Goal: Task Accomplishment & Management: Complete application form

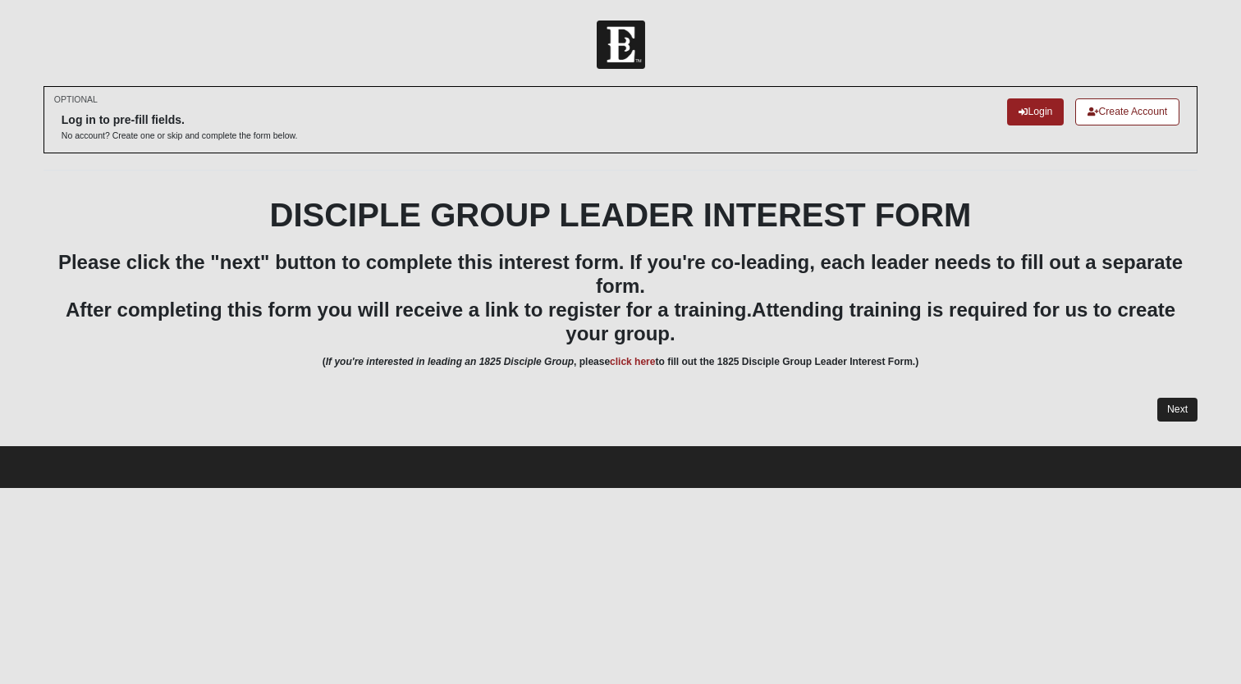
click at [1180, 410] on link "Next" at bounding box center [1177, 410] width 40 height 24
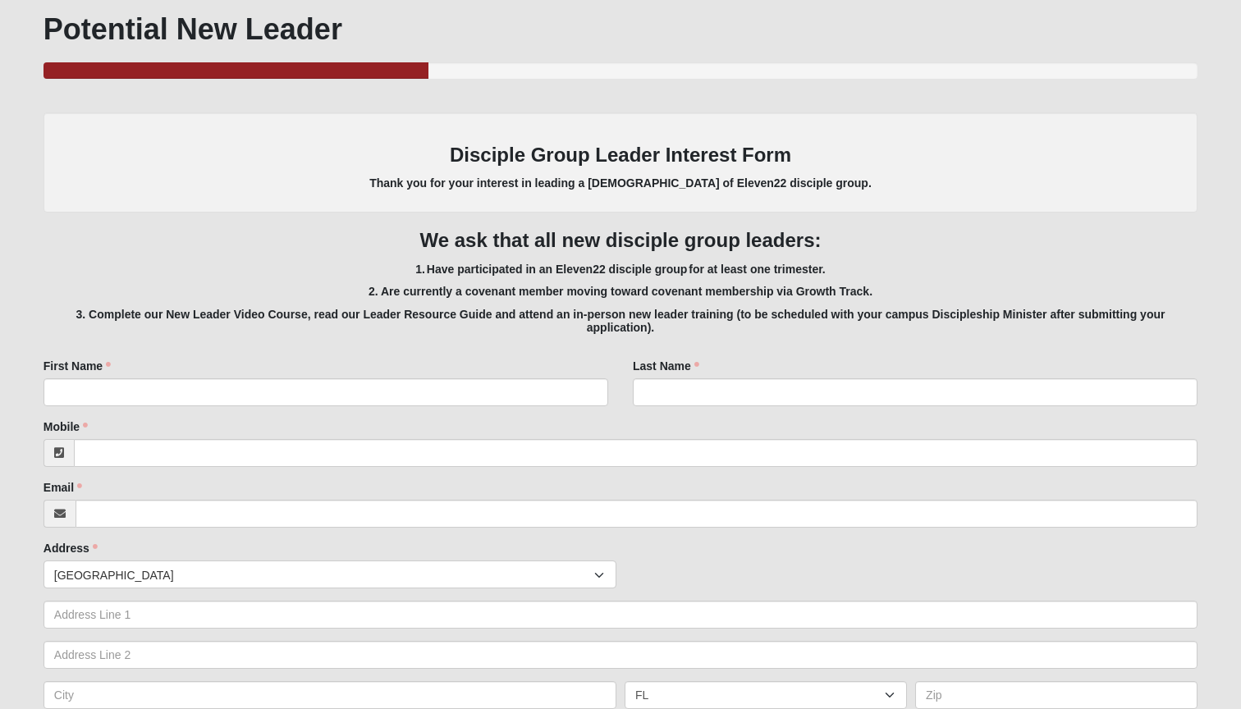
scroll to position [186, 0]
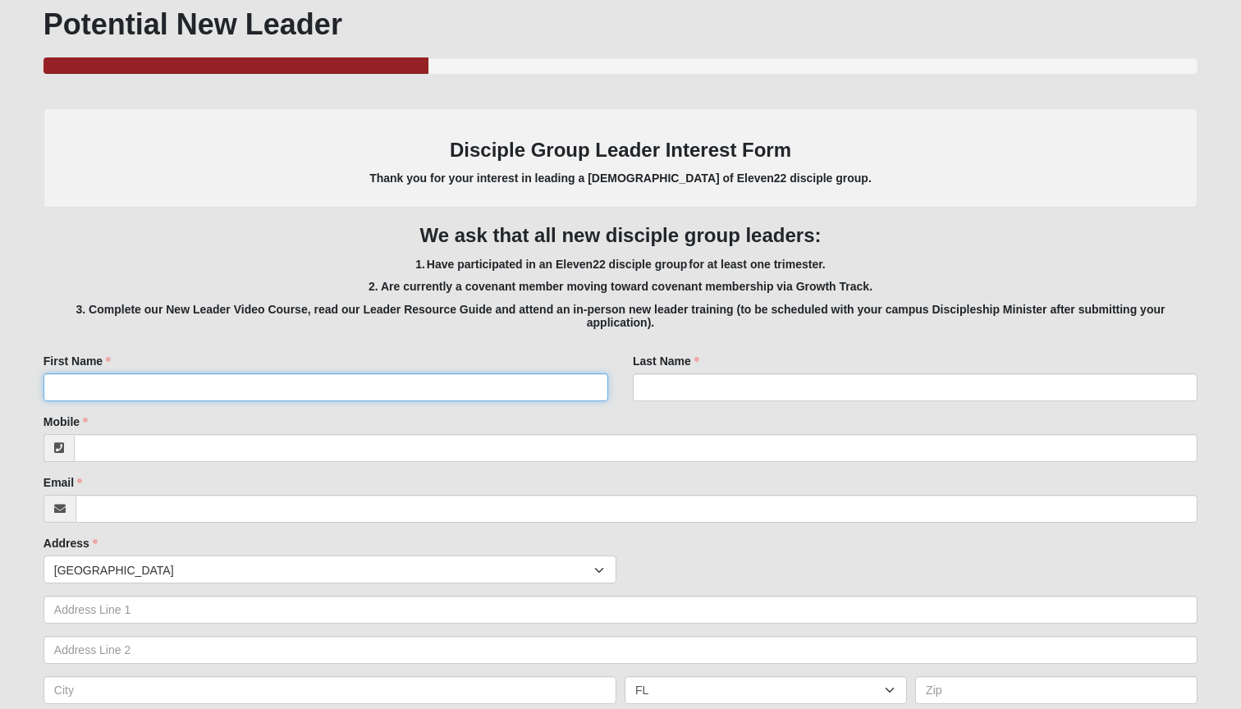
click at [422, 381] on input "First Name" at bounding box center [325, 387] width 565 height 28
type input "Kit"
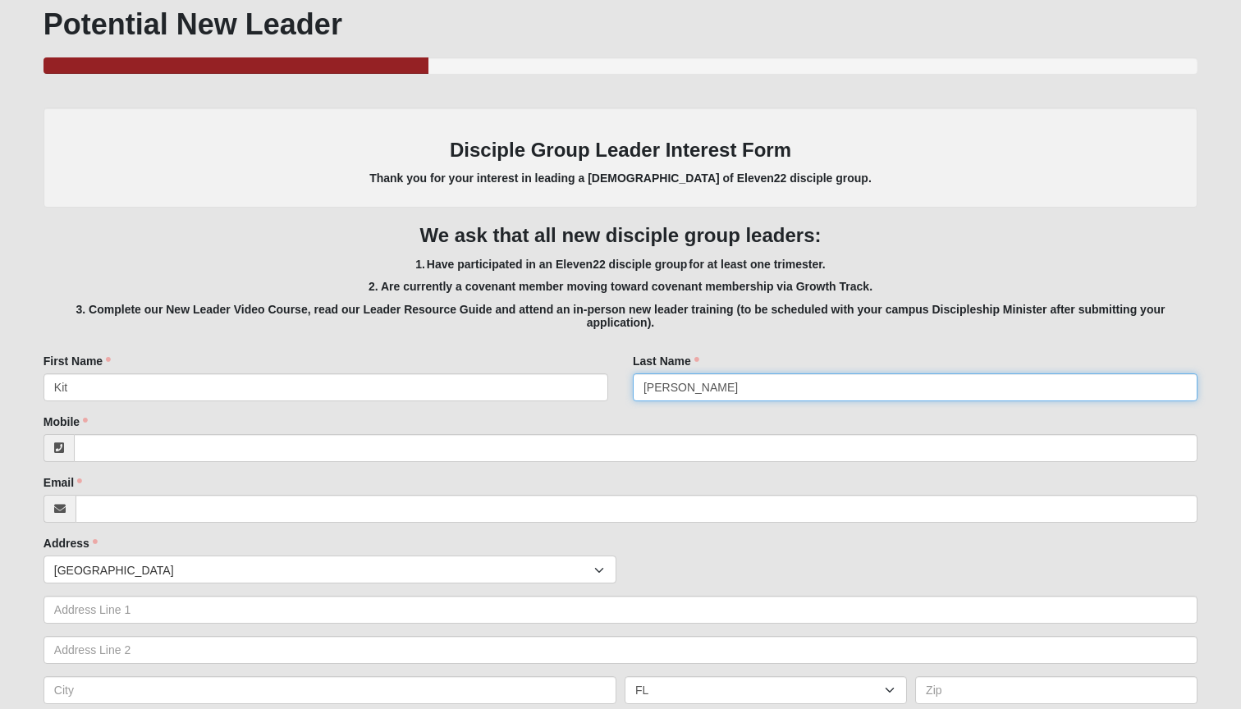
type input "[PERSON_NAME]"
type input "[PHONE_NUMBER]"
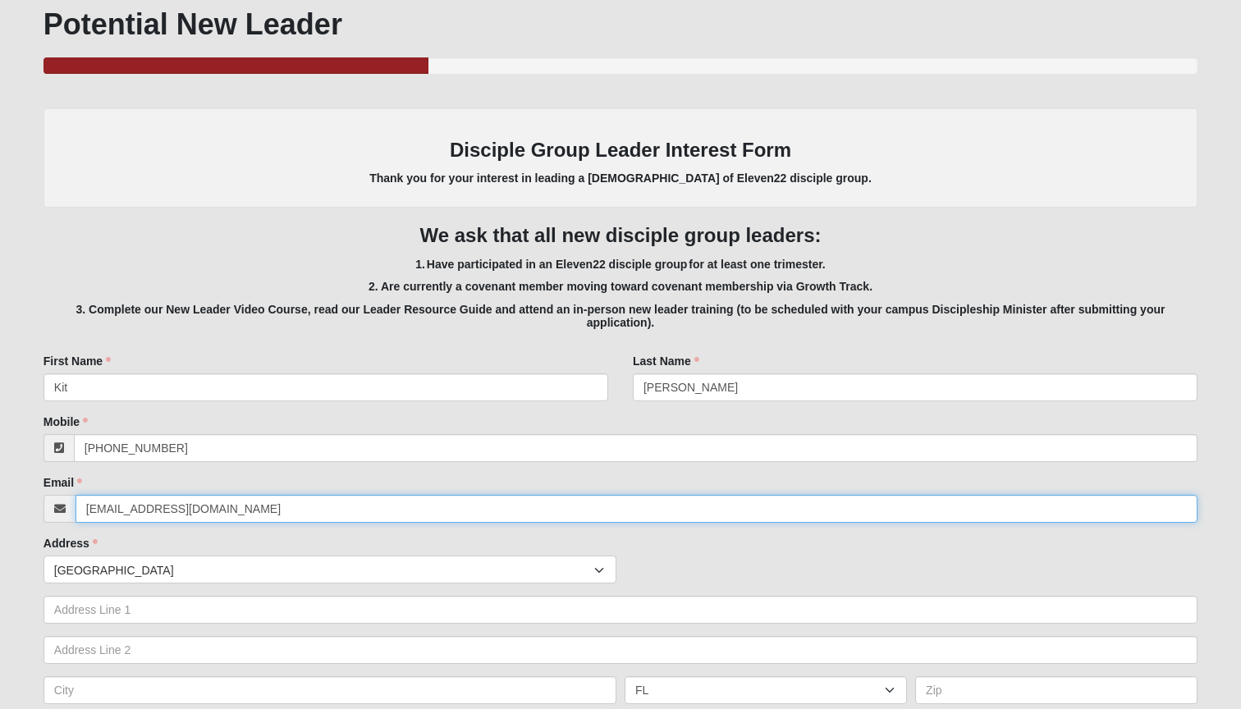
type input "[EMAIL_ADDRESS][DOMAIN_NAME]"
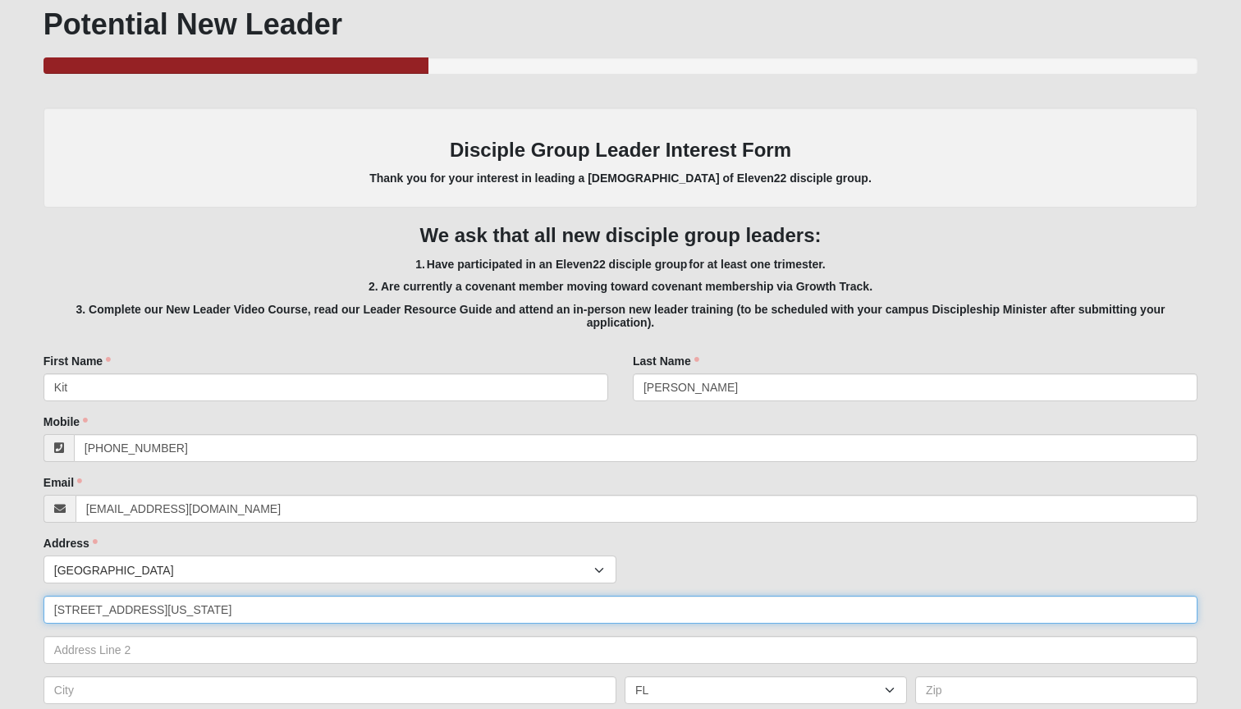
type input "[STREET_ADDRESS][US_STATE]"
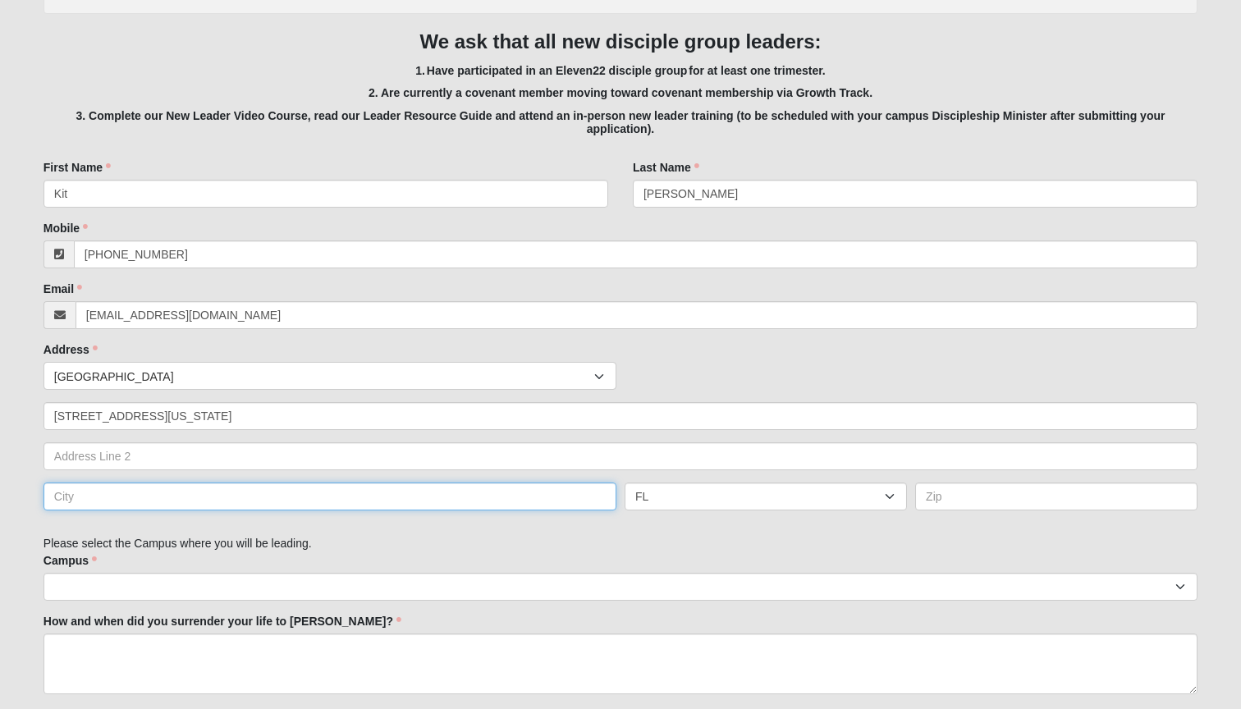
scroll to position [432, 0]
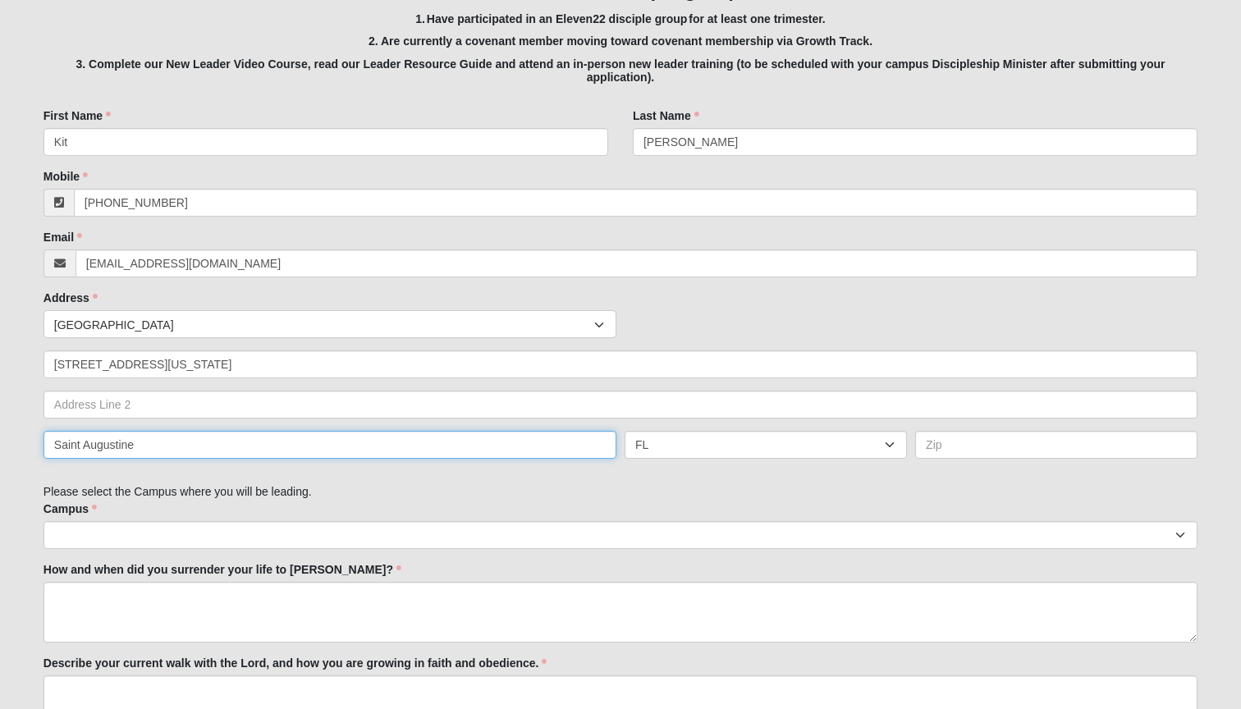
type input "Saint Augustine"
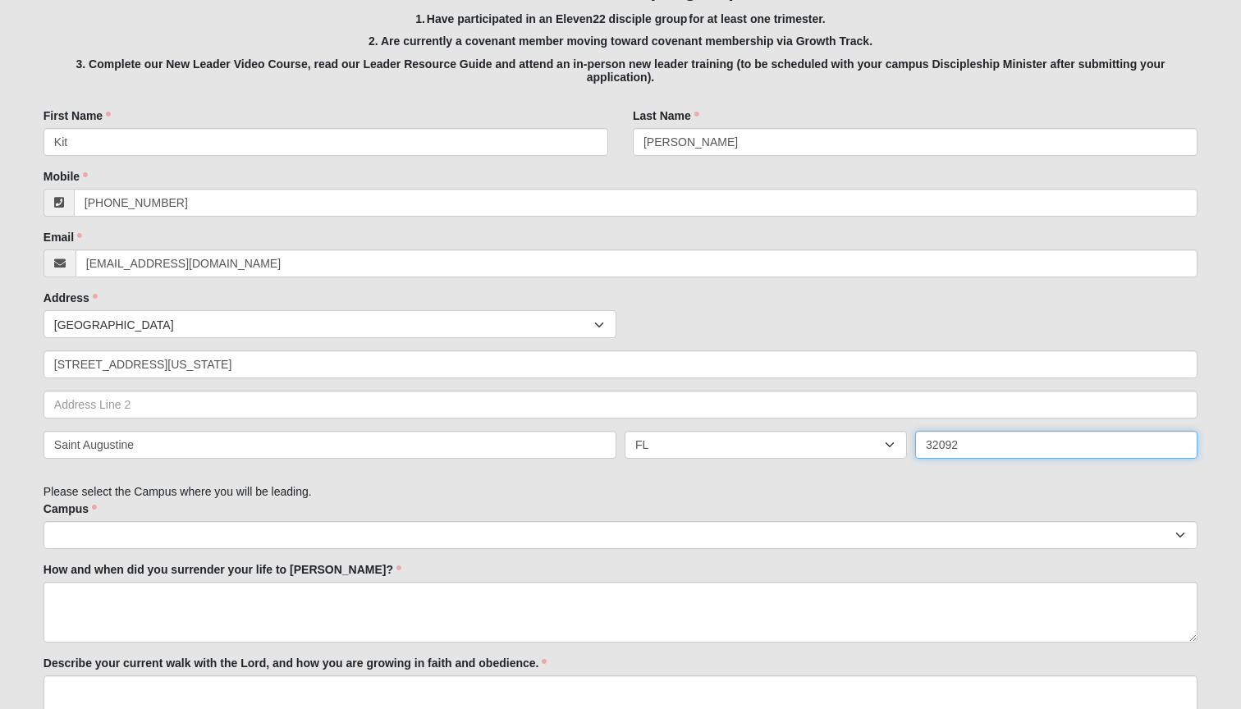
type input "32092"
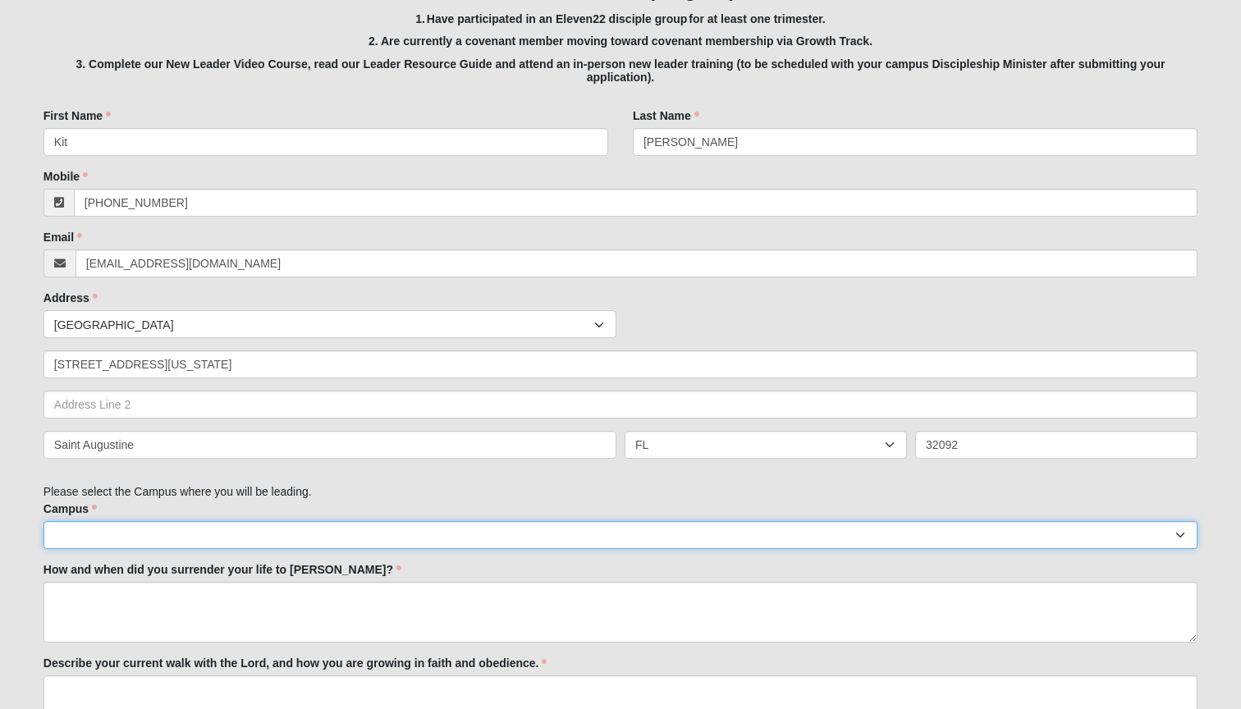
select select "11"
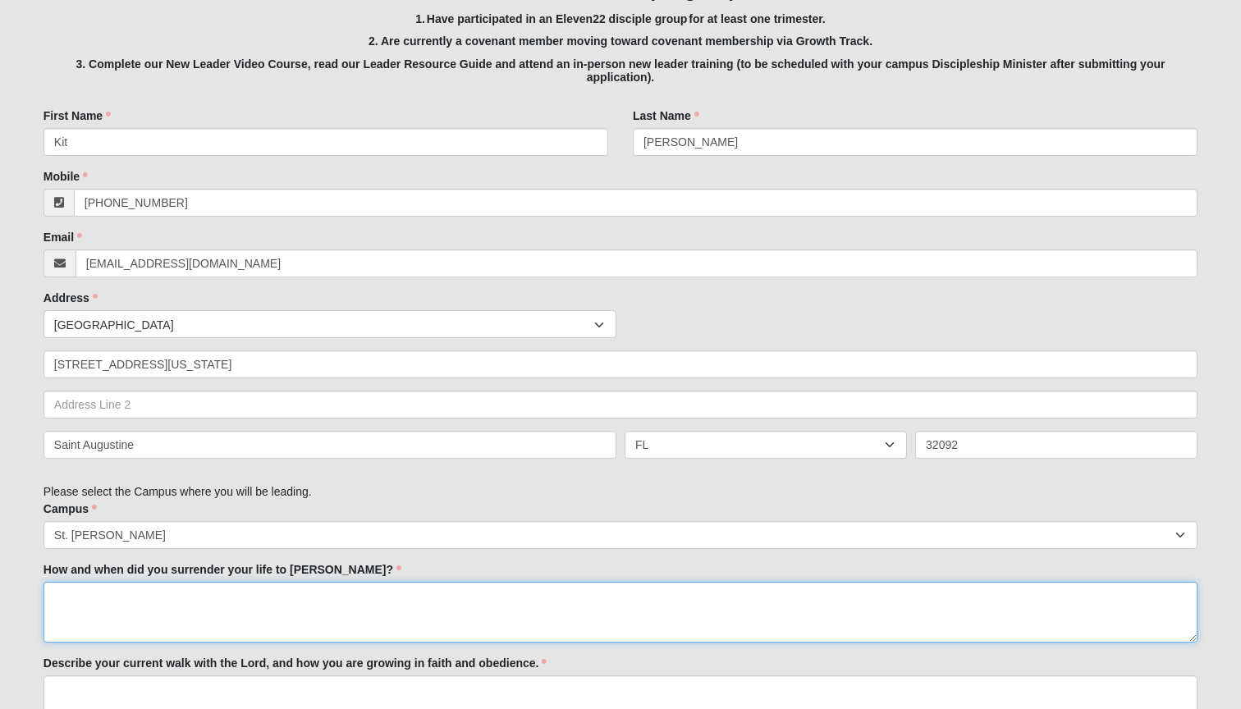
click at [206, 608] on textarea "How and when did you surrender your life to [PERSON_NAME]?" at bounding box center [620, 612] width 1154 height 61
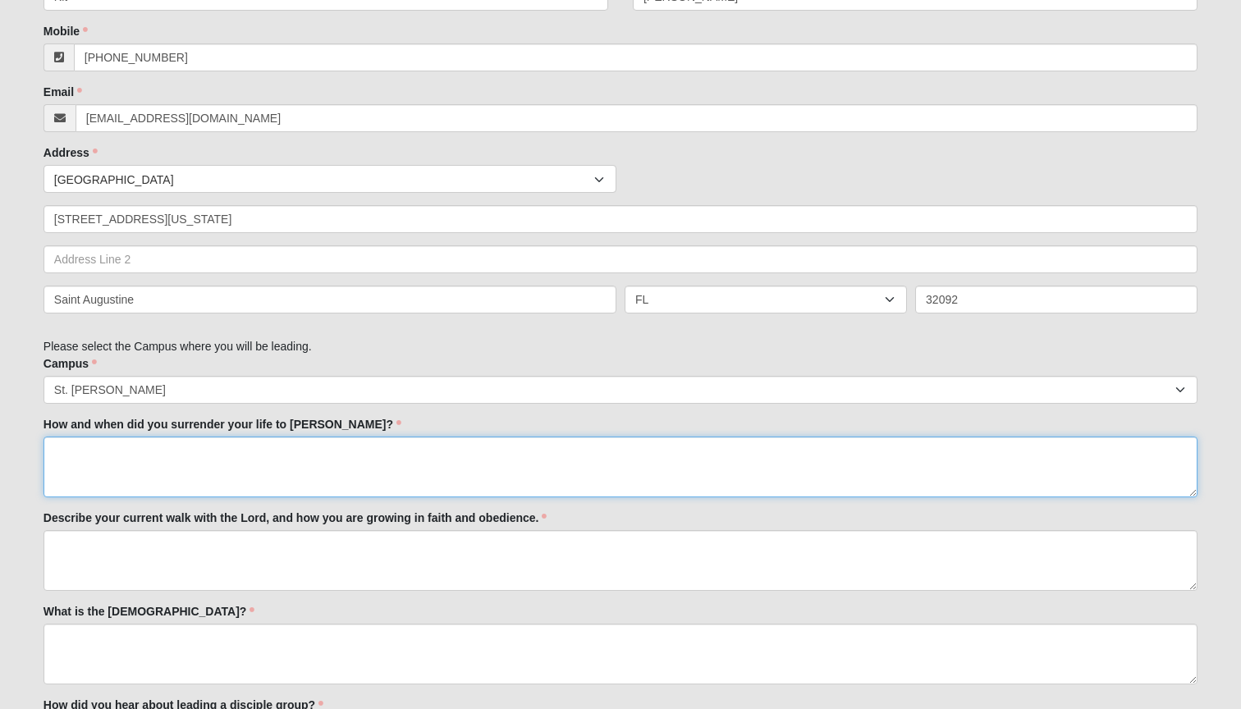
scroll to position [579, 0]
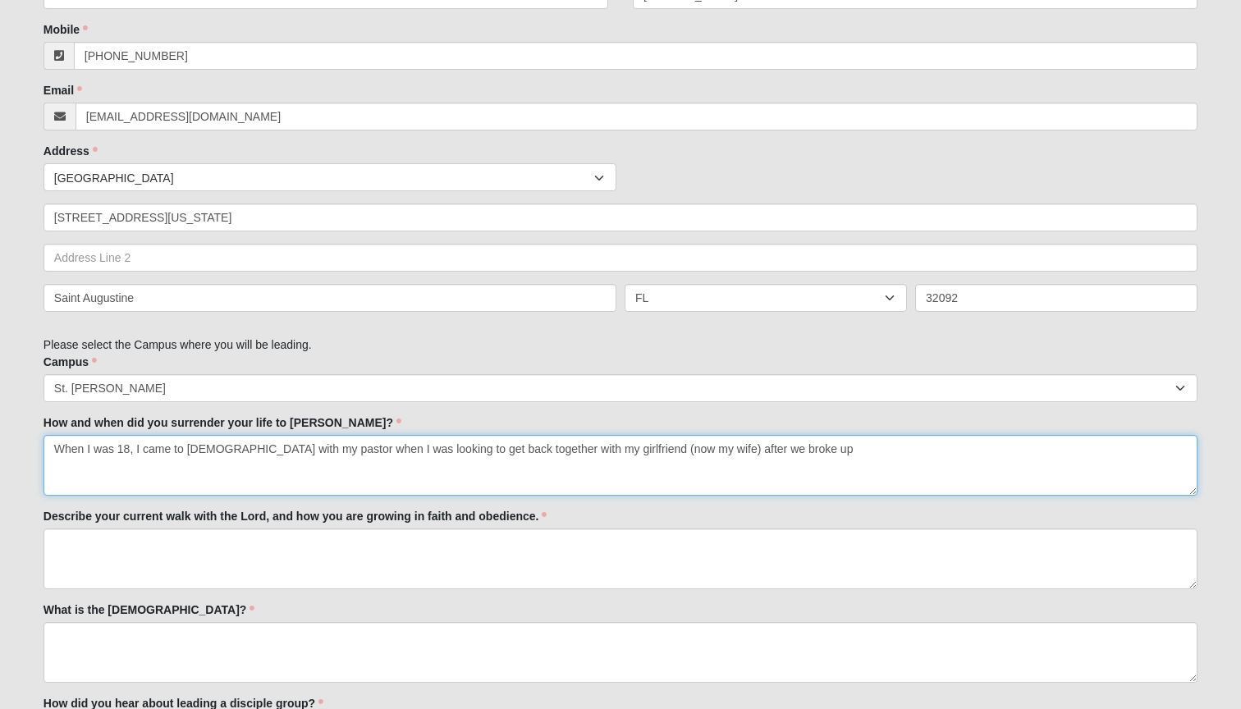
click at [131, 441] on textarea "When I was 18, I came to [DEMOGRAPHIC_DATA] with my pastor when I was looking t…" at bounding box center [620, 465] width 1154 height 61
click at [774, 446] on textarea "When I was 21, I came to [DEMOGRAPHIC_DATA] with my pastor when I was looking t…" at bounding box center [620, 465] width 1154 height 61
type textarea "When I was 21, I came to [DEMOGRAPHIC_DATA] with my pastor when I was looking t…"
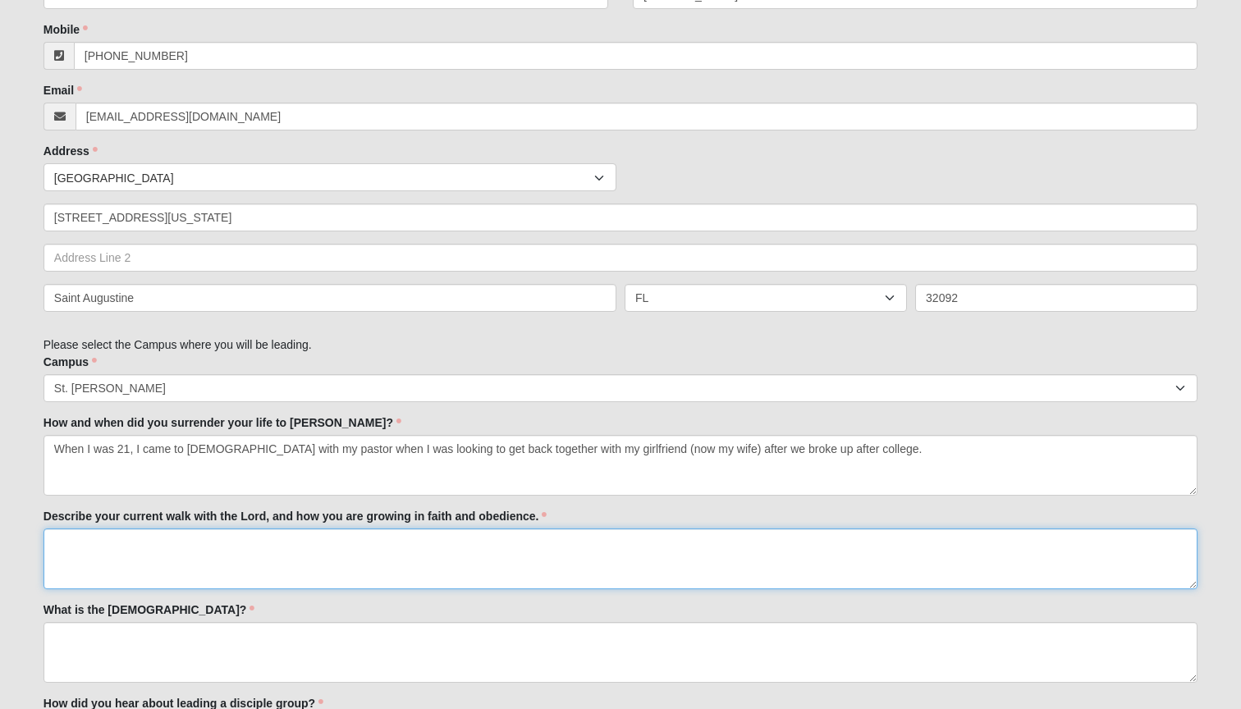
click at [692, 541] on textarea "Describe your current walk with the Lord, and how you are growing in faith and …" at bounding box center [620, 559] width 1154 height 61
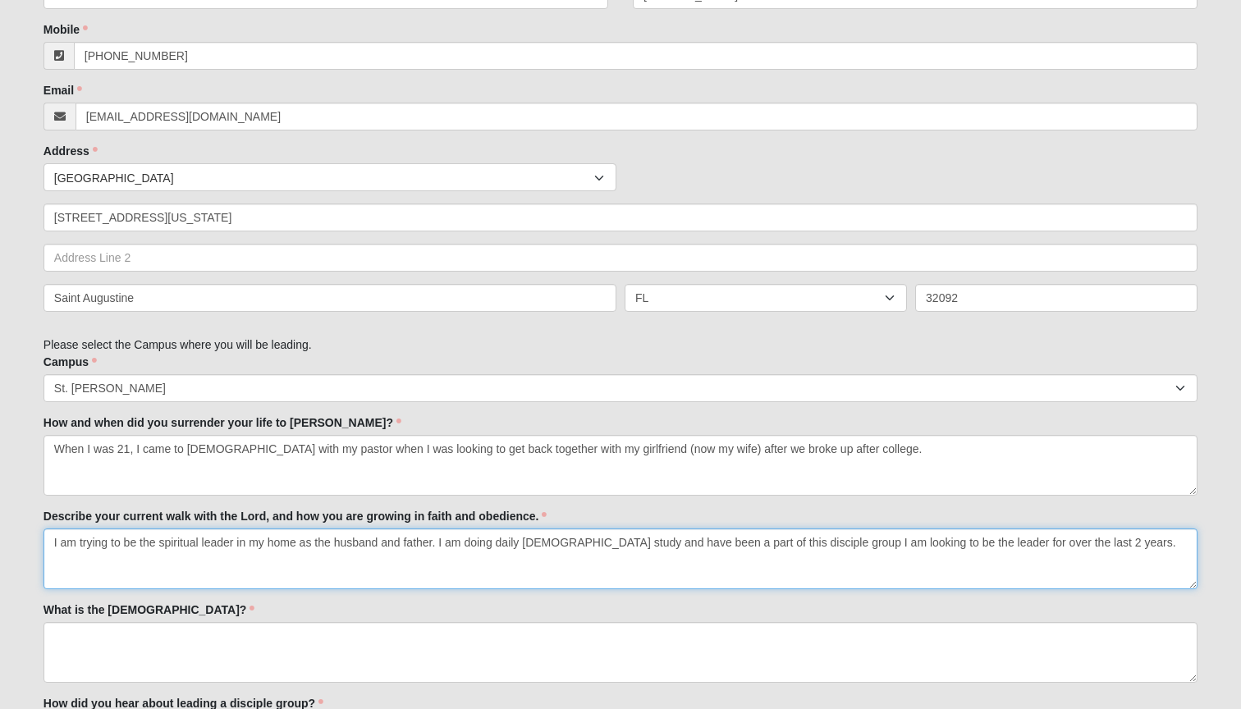
type textarea "I am trying to be the spiritual leader in my home as the husband and father. I …"
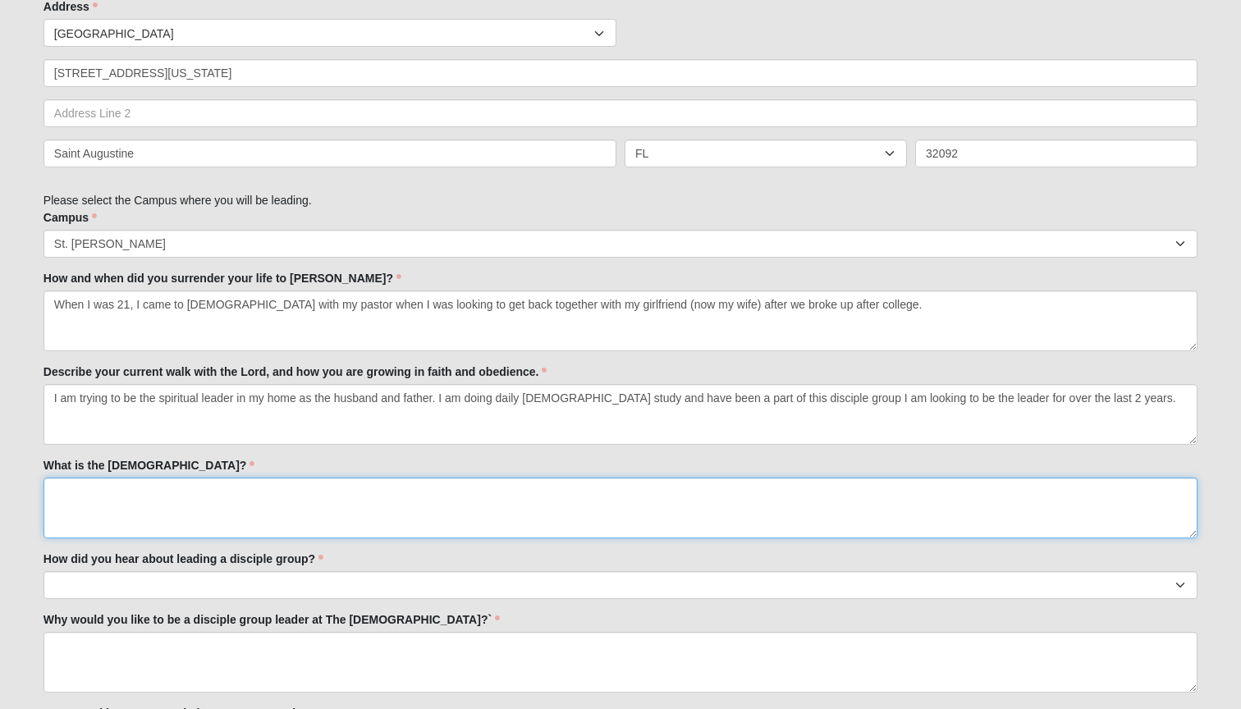
scroll to position [725, 0]
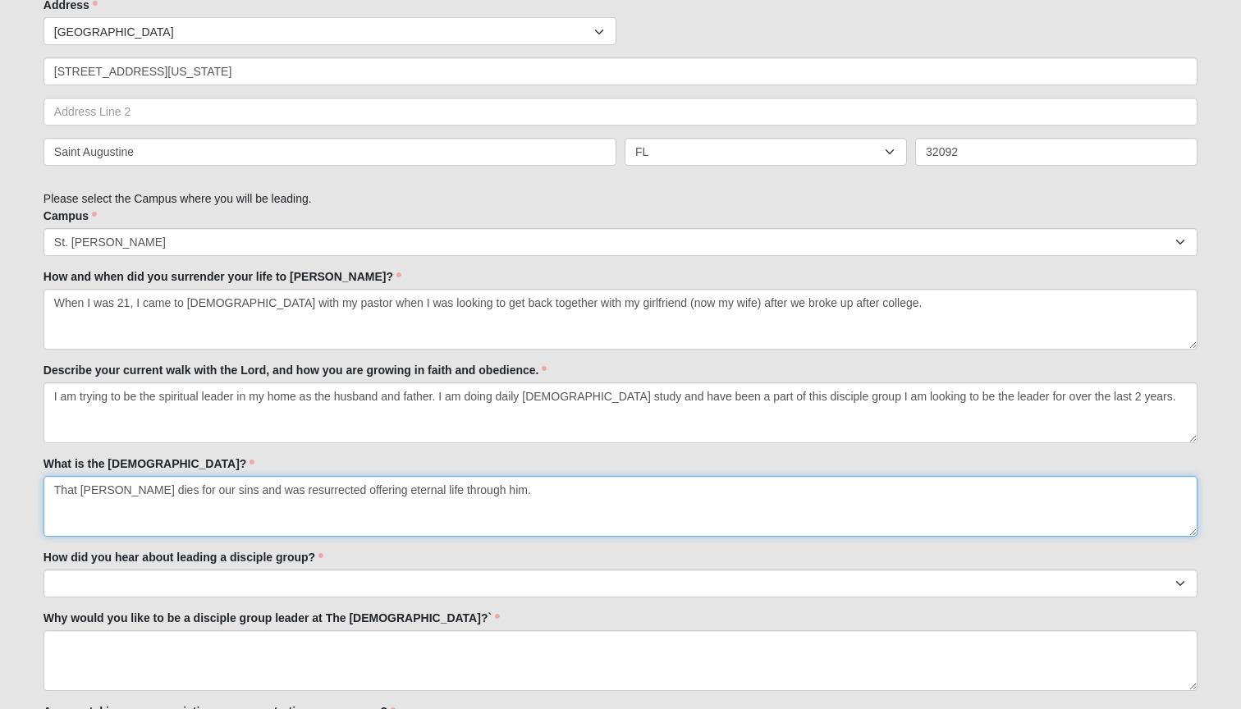
type textarea "That [PERSON_NAME] dies for our sins and was resurrected offering eternal life …"
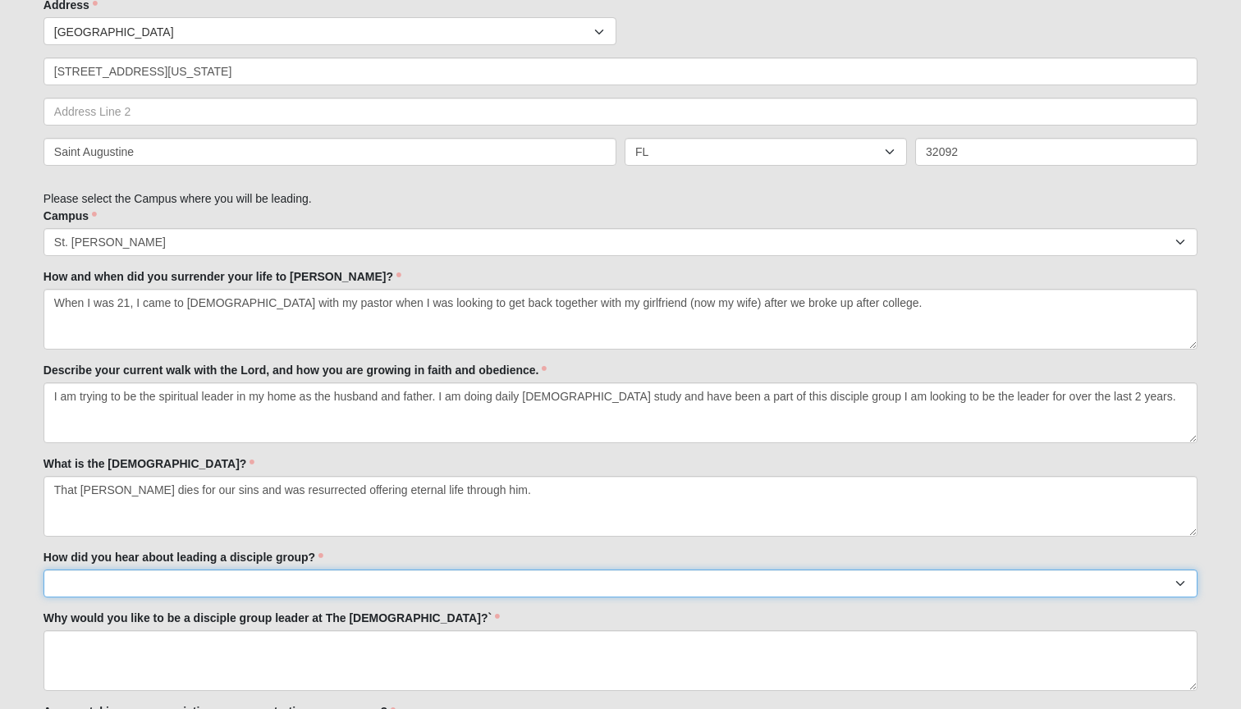
select select "My Current disciple group leader"
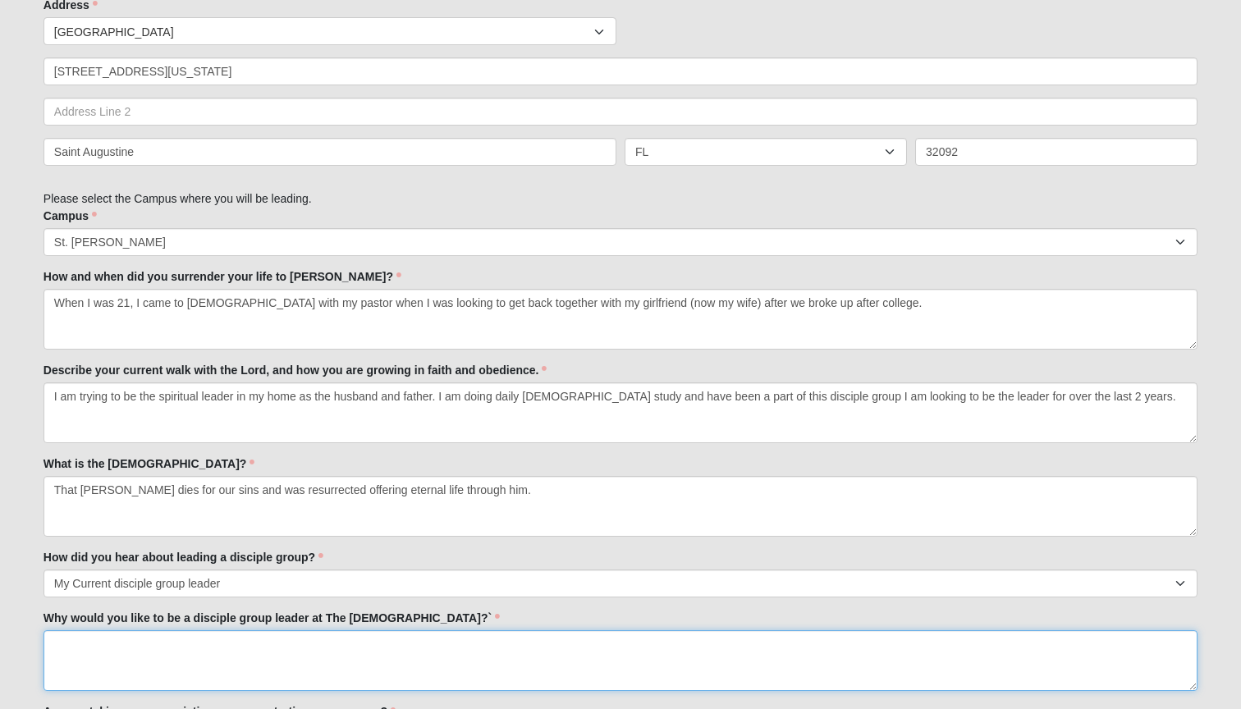
click at [259, 638] on textarea "Why would you like to be a disciple group leader at The [DEMOGRAPHIC_DATA]?`" at bounding box center [620, 660] width 1154 height 61
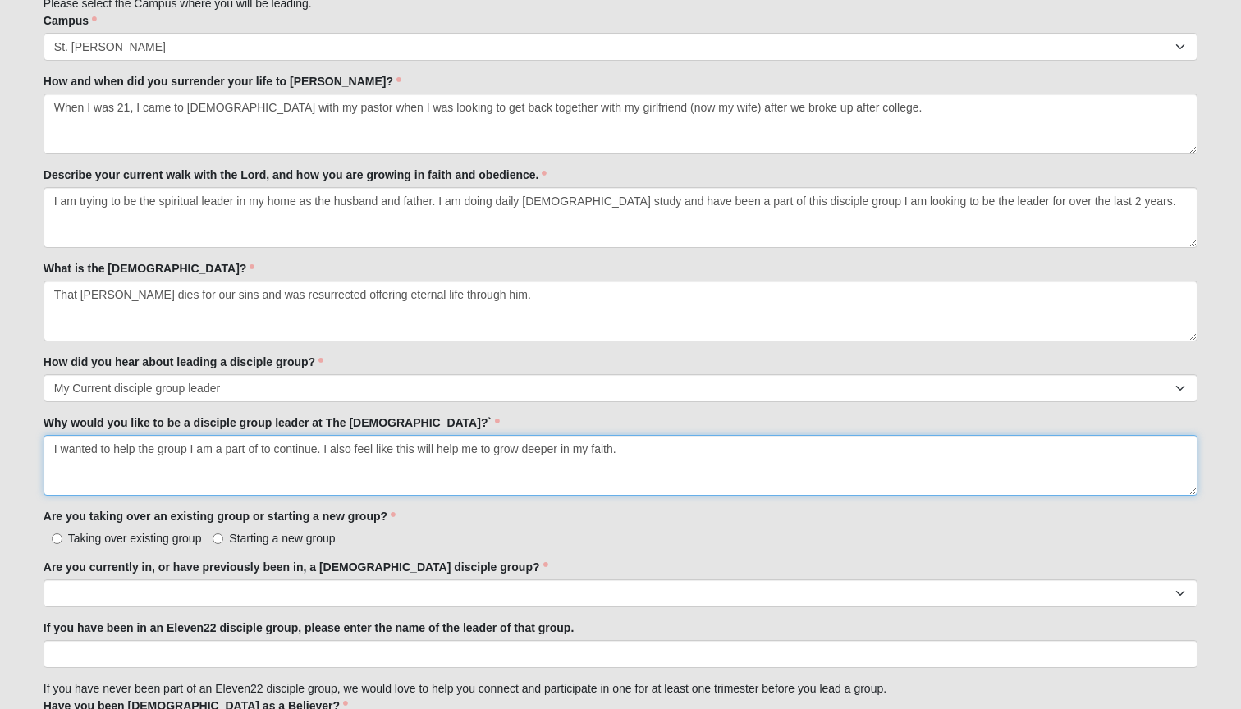
scroll to position [926, 0]
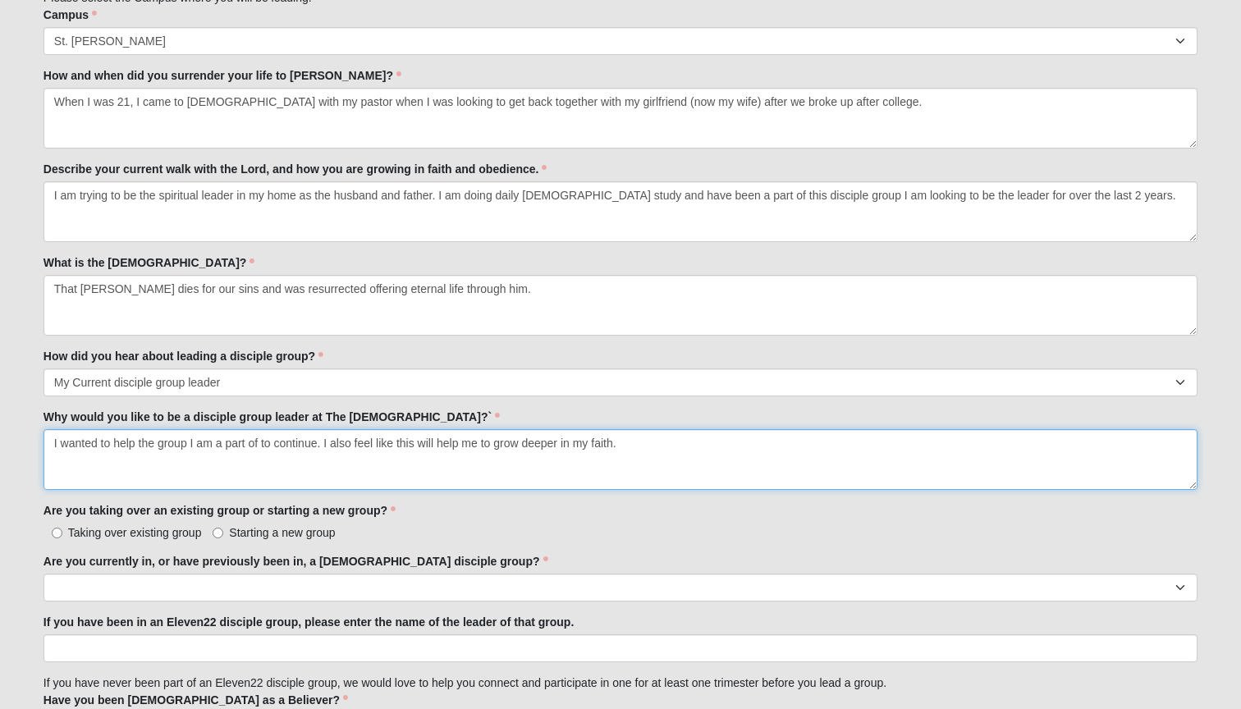
type textarea "I wanted to help the group I am a part of to continue. I also feel like this wi…"
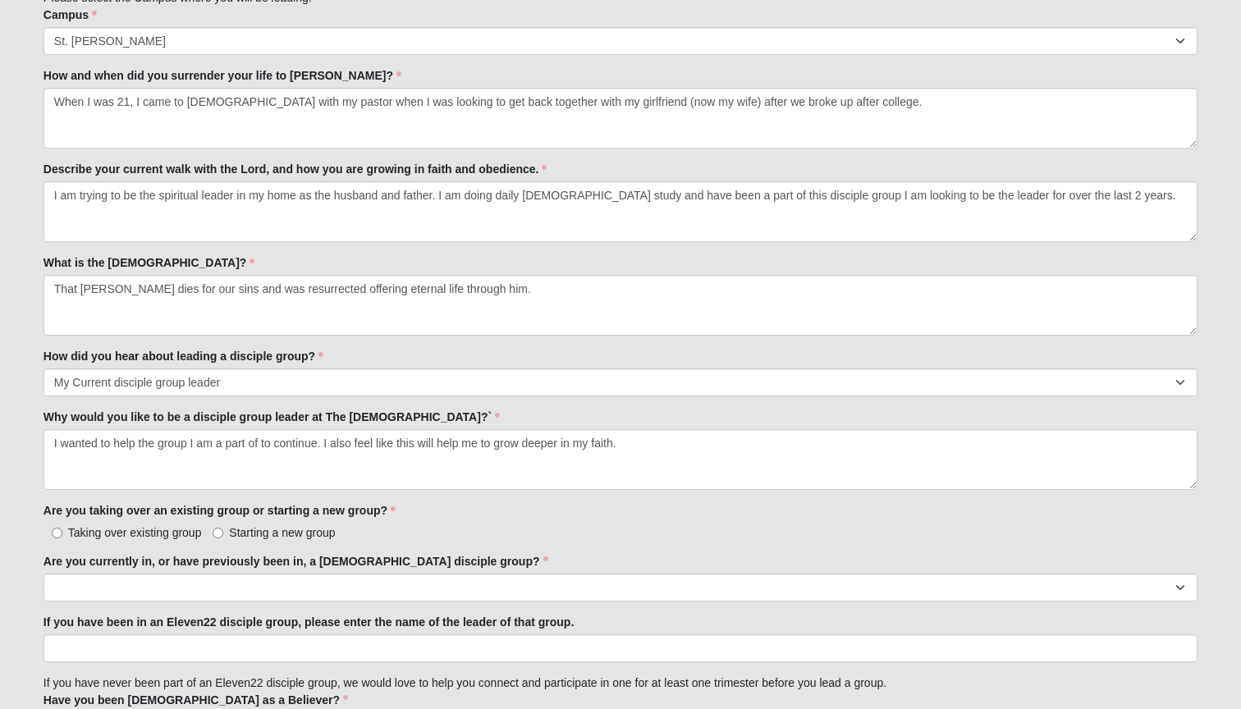
click at [63, 528] on label "Taking over existing group" at bounding box center [122, 532] width 158 height 16
click at [62, 528] on input "Taking over existing group" at bounding box center [57, 533] width 11 height 11
radio input "true"
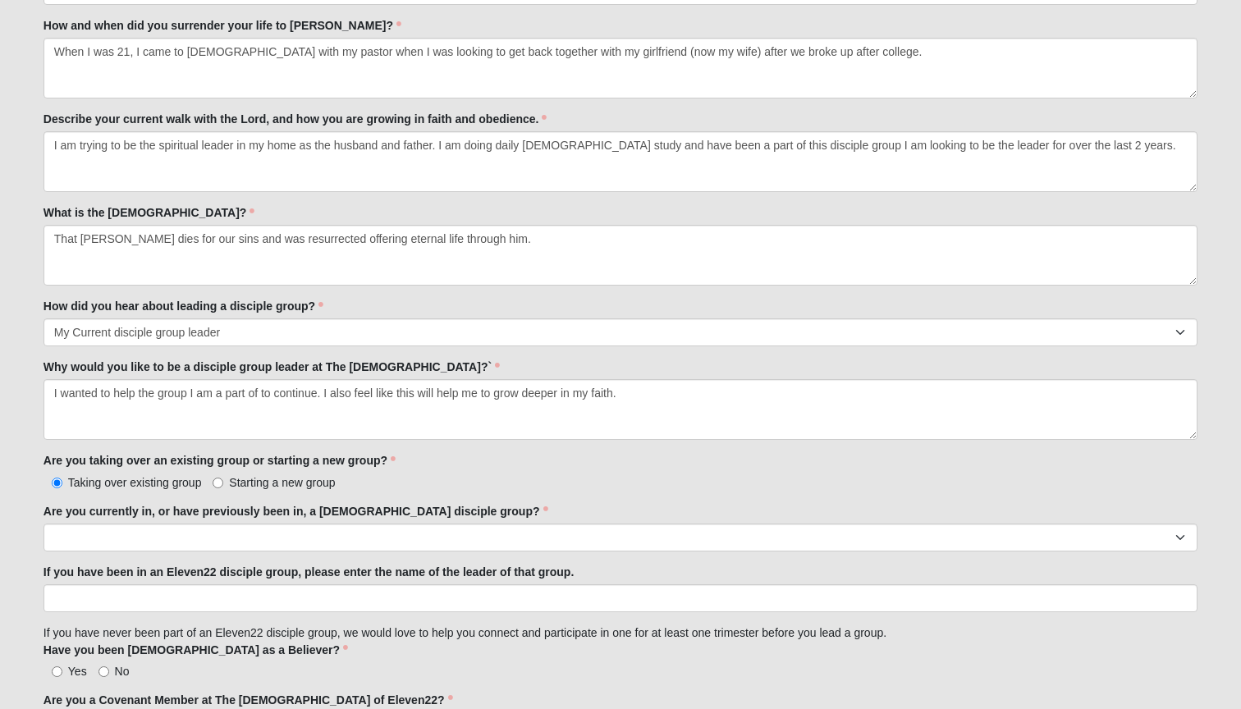
scroll to position [975, 0]
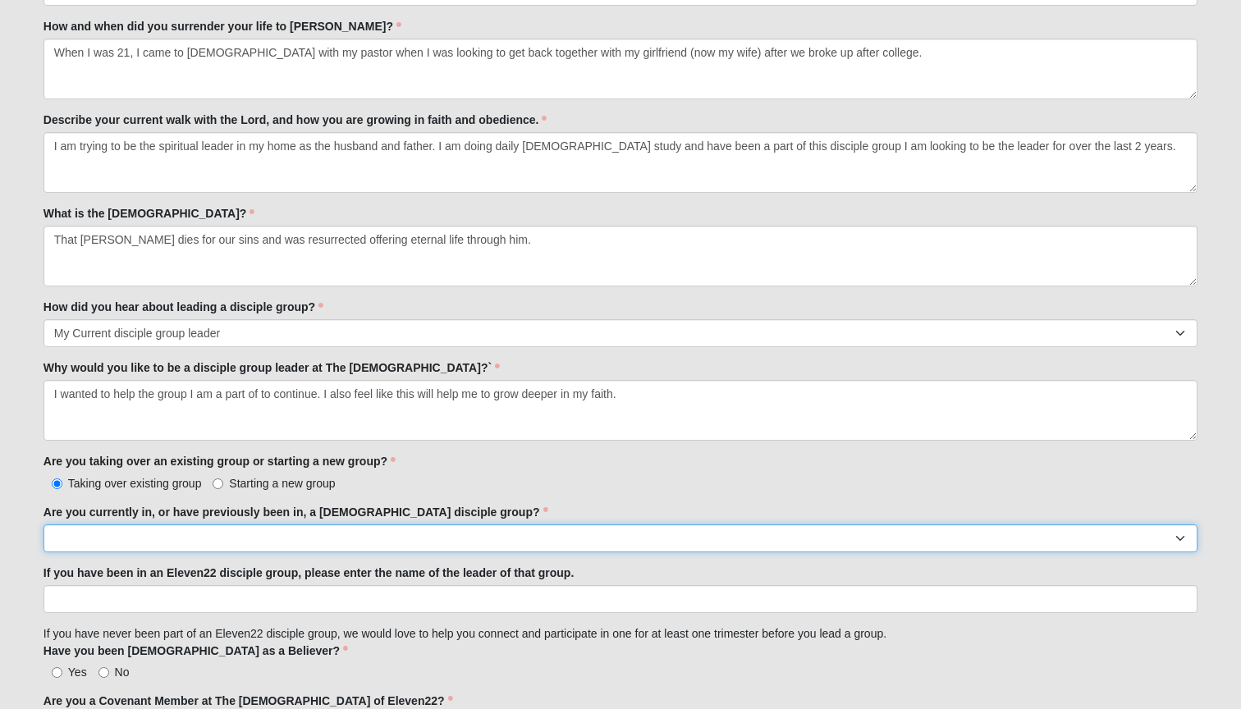
select select "Yes"
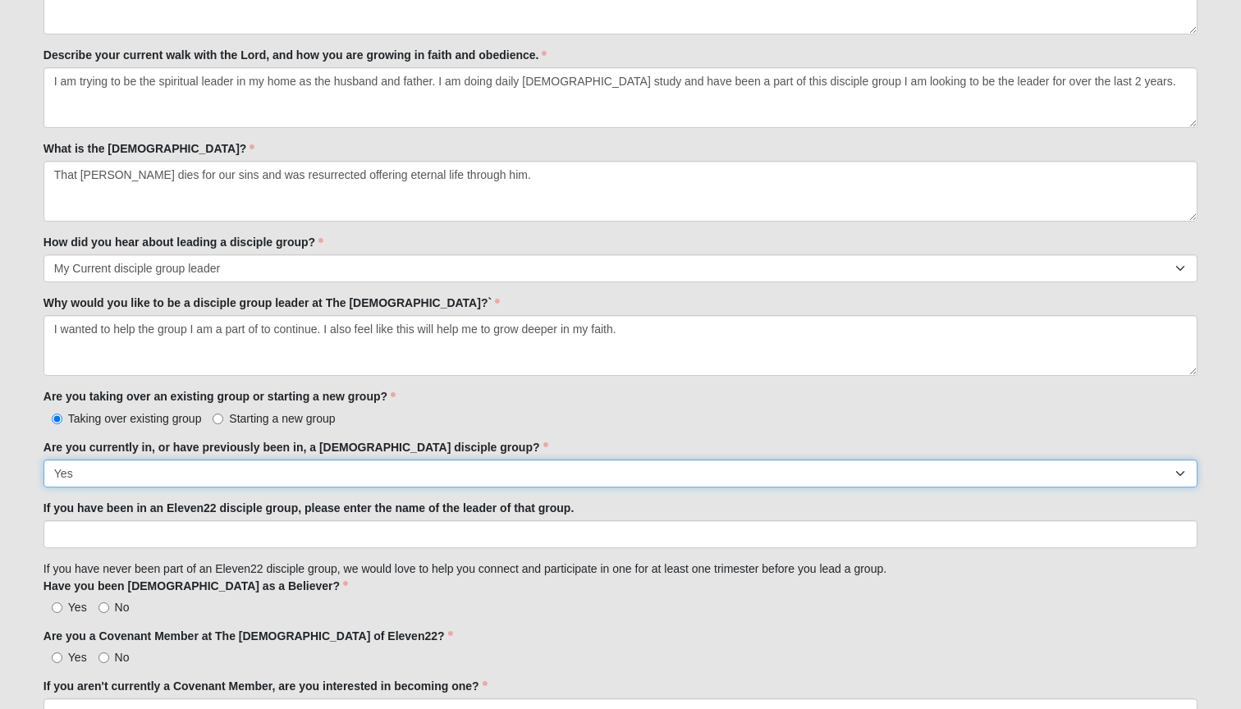
scroll to position [1042, 0]
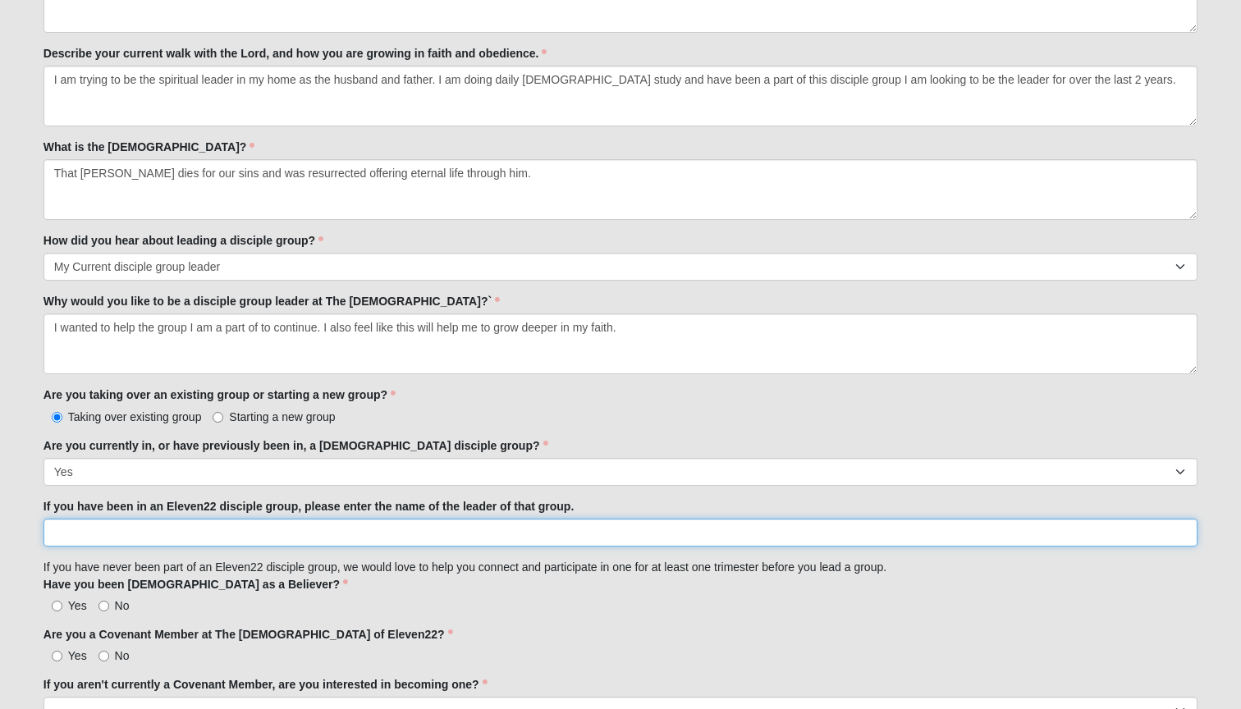
click at [434, 524] on input "If you have been in an Eleven22 disciple group, please enter the name of the le…" at bounding box center [620, 533] width 1154 height 28
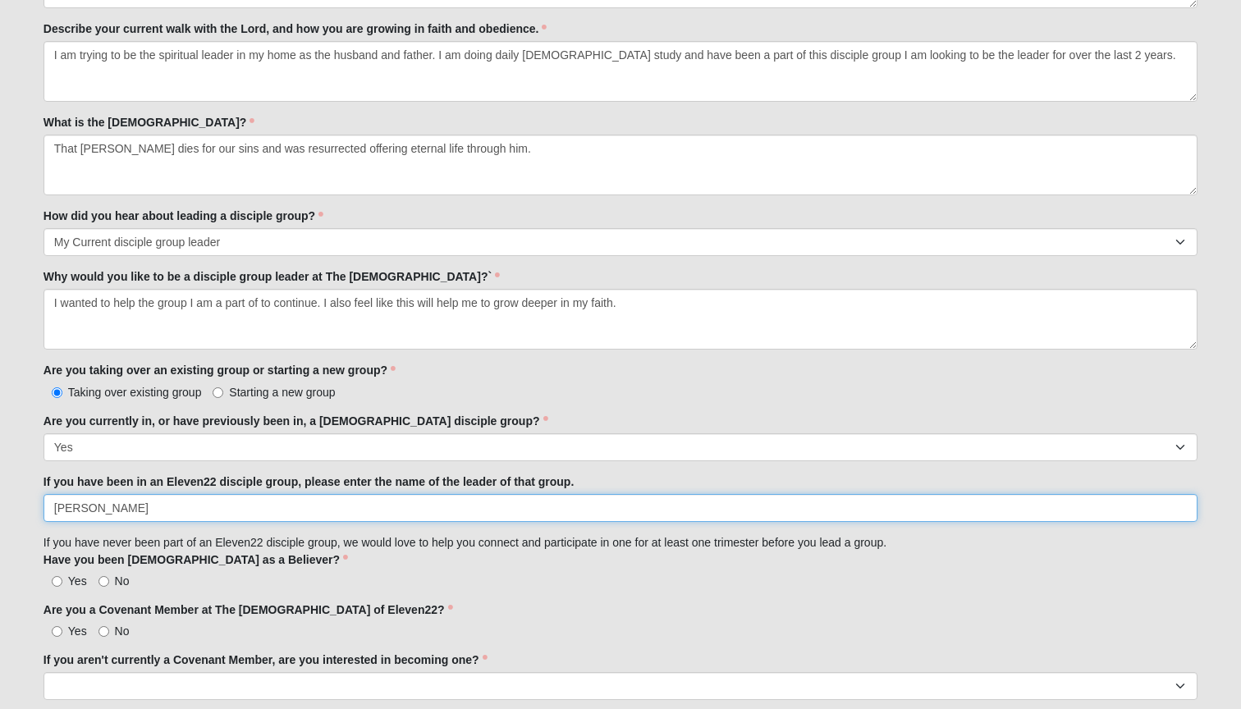
type input "[PERSON_NAME]"
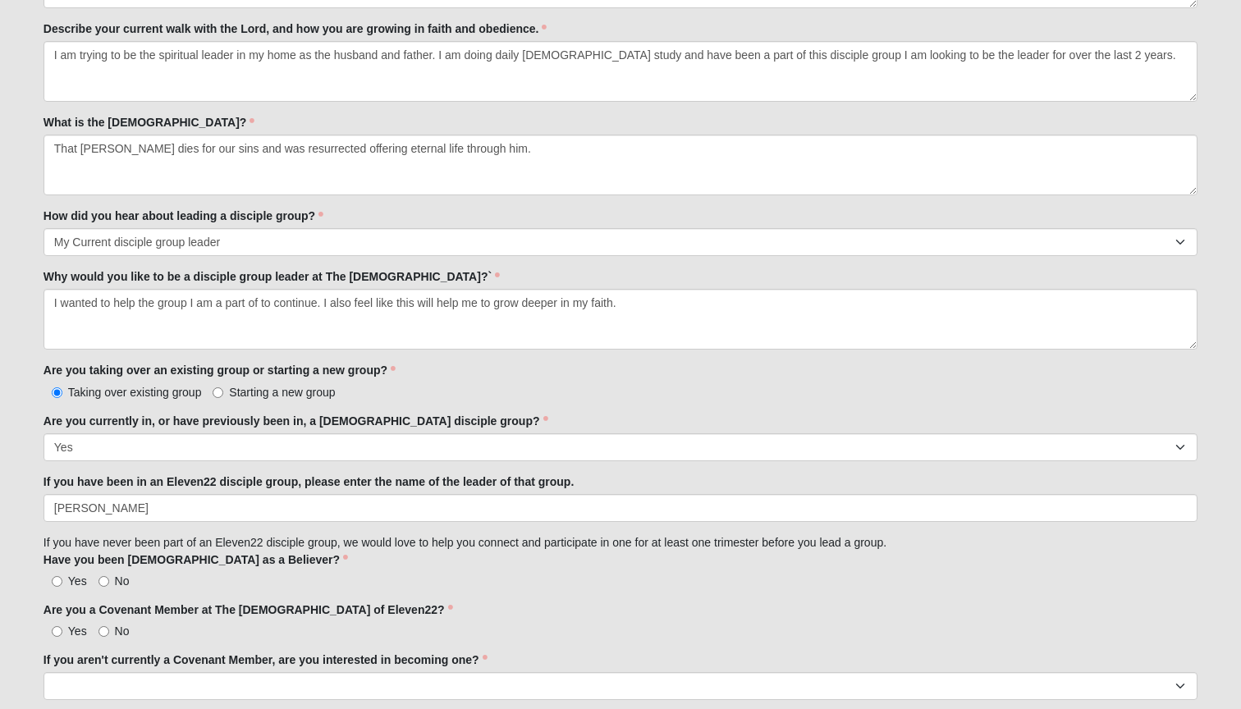
click at [59, 579] on input "Yes" at bounding box center [57, 581] width 11 height 11
radio input "true"
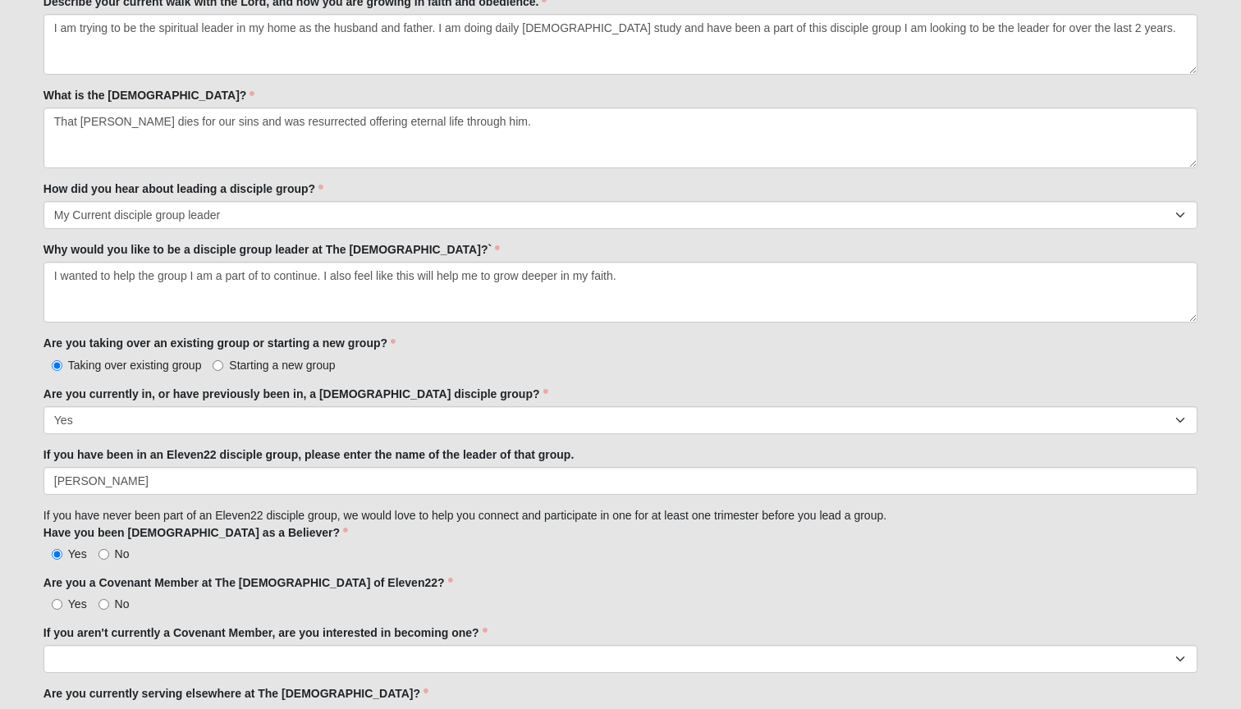
scroll to position [1104, 0]
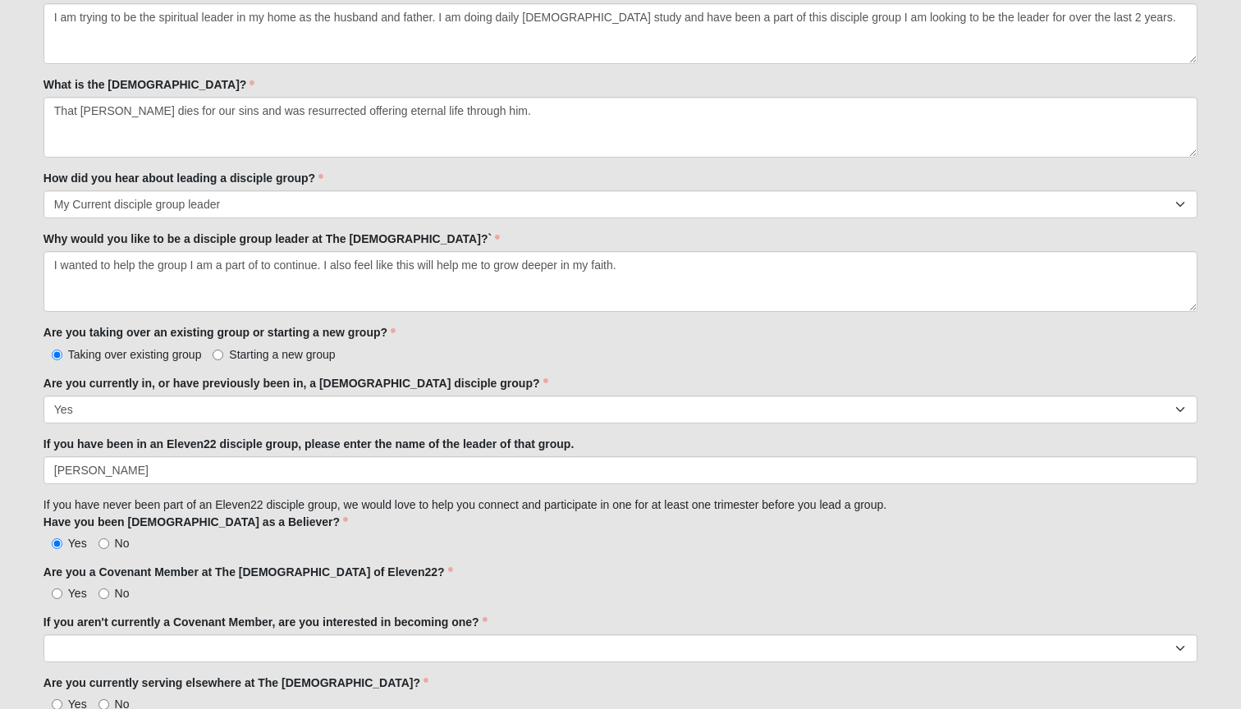
click at [106, 588] on input "No" at bounding box center [103, 593] width 11 height 11
radio input "true"
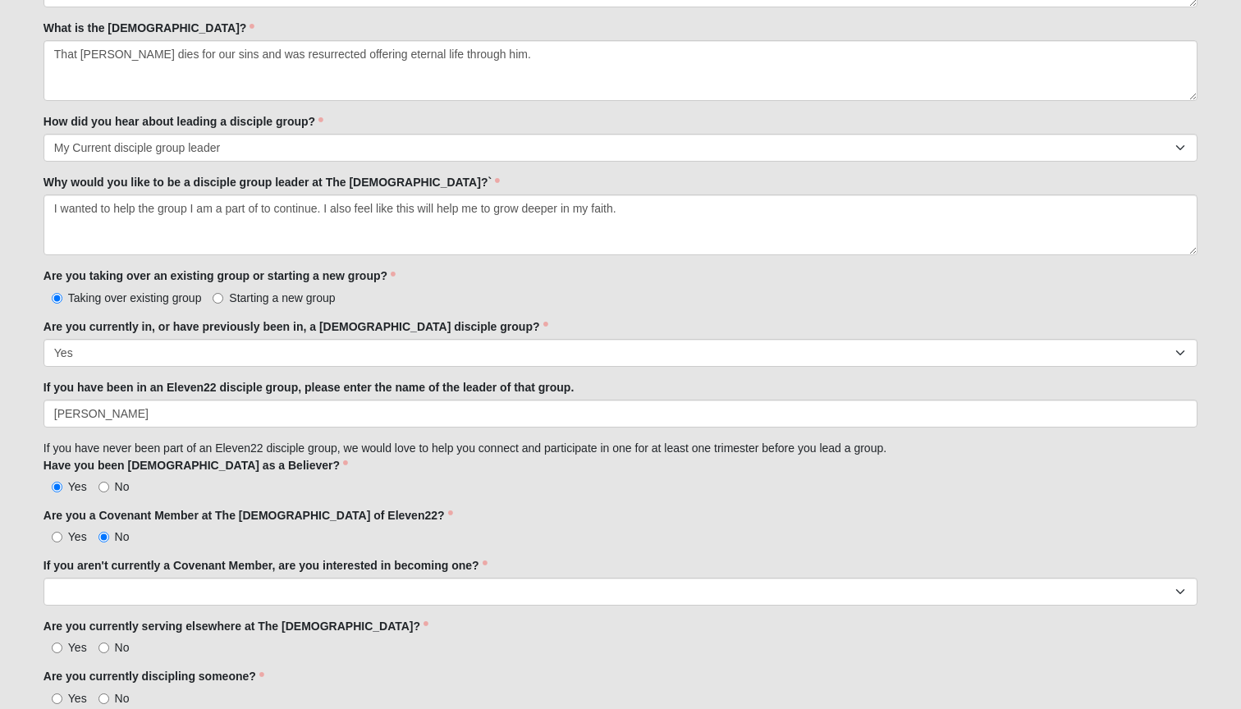
scroll to position [1164, 0]
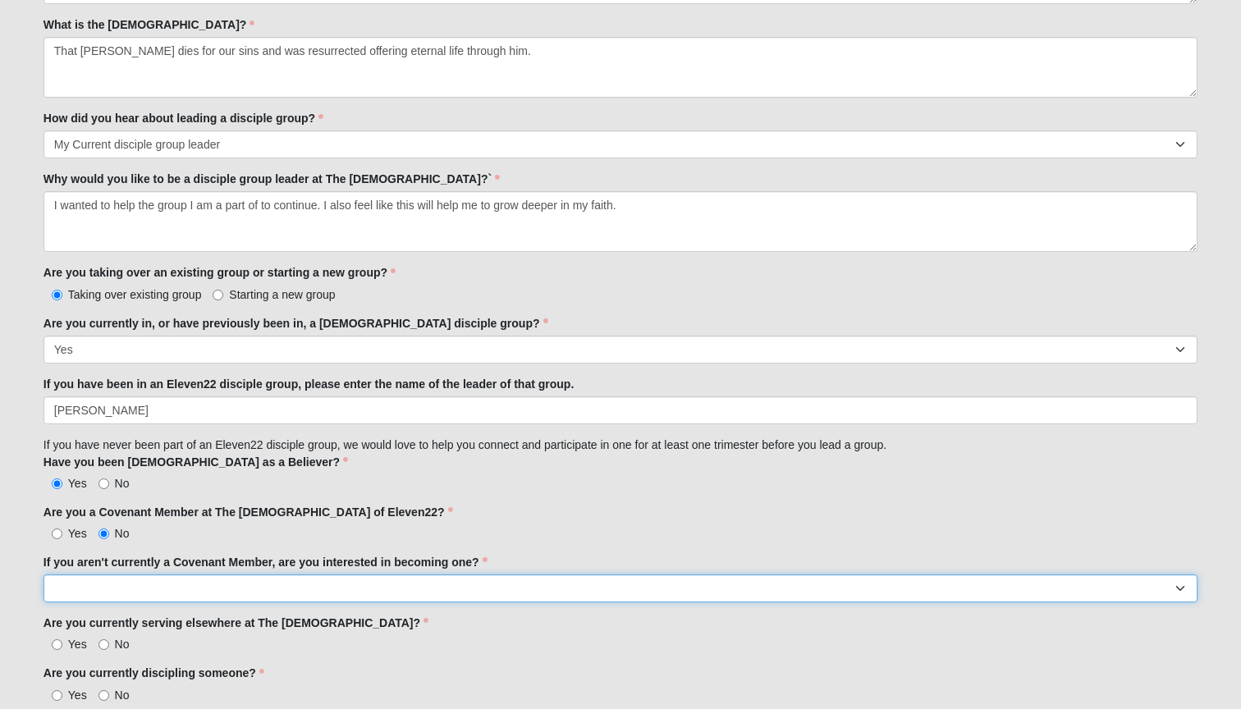
select select "Yes"
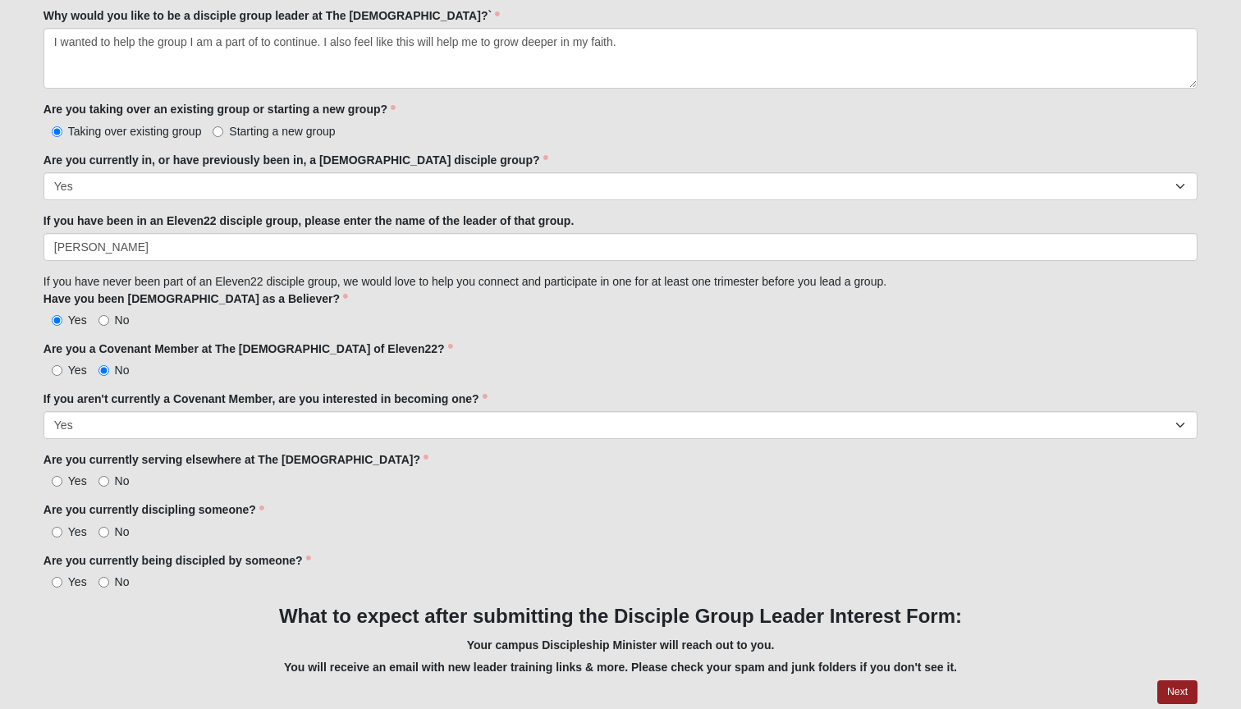
scroll to position [1330, 0]
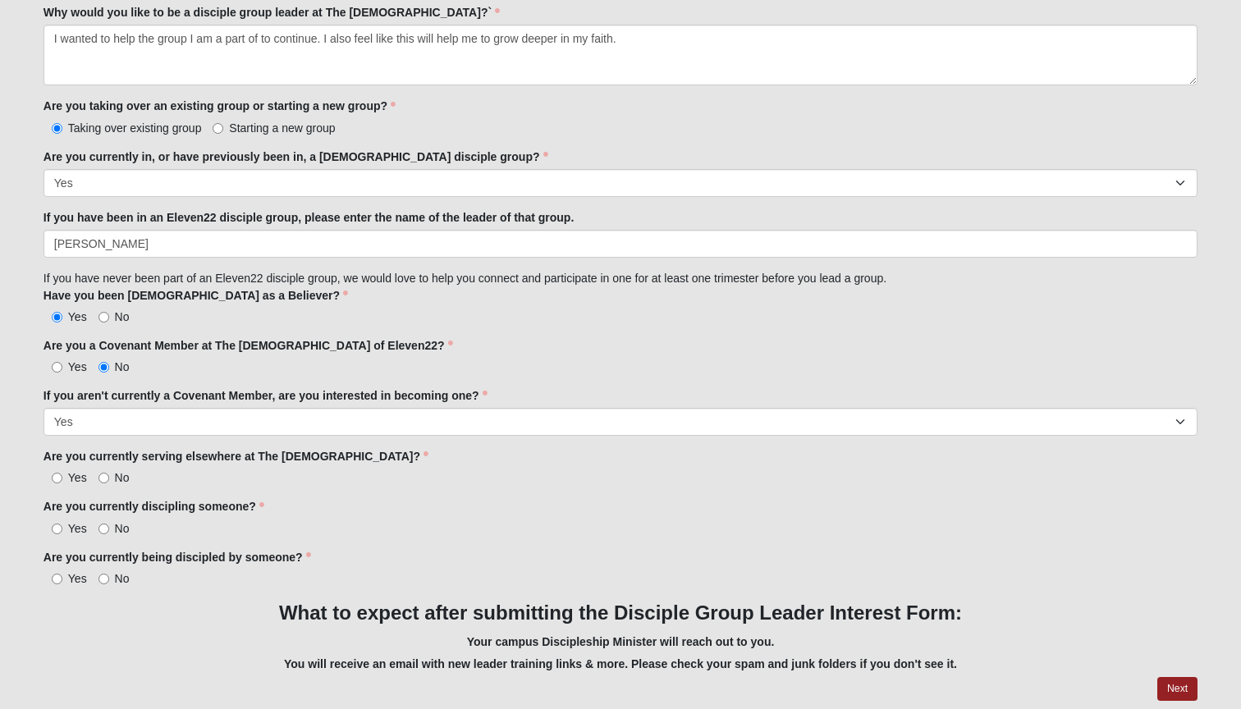
click at [107, 473] on input "No" at bounding box center [103, 478] width 11 height 11
radio input "true"
click at [54, 524] on input "Yes" at bounding box center [57, 529] width 11 height 11
radio input "true"
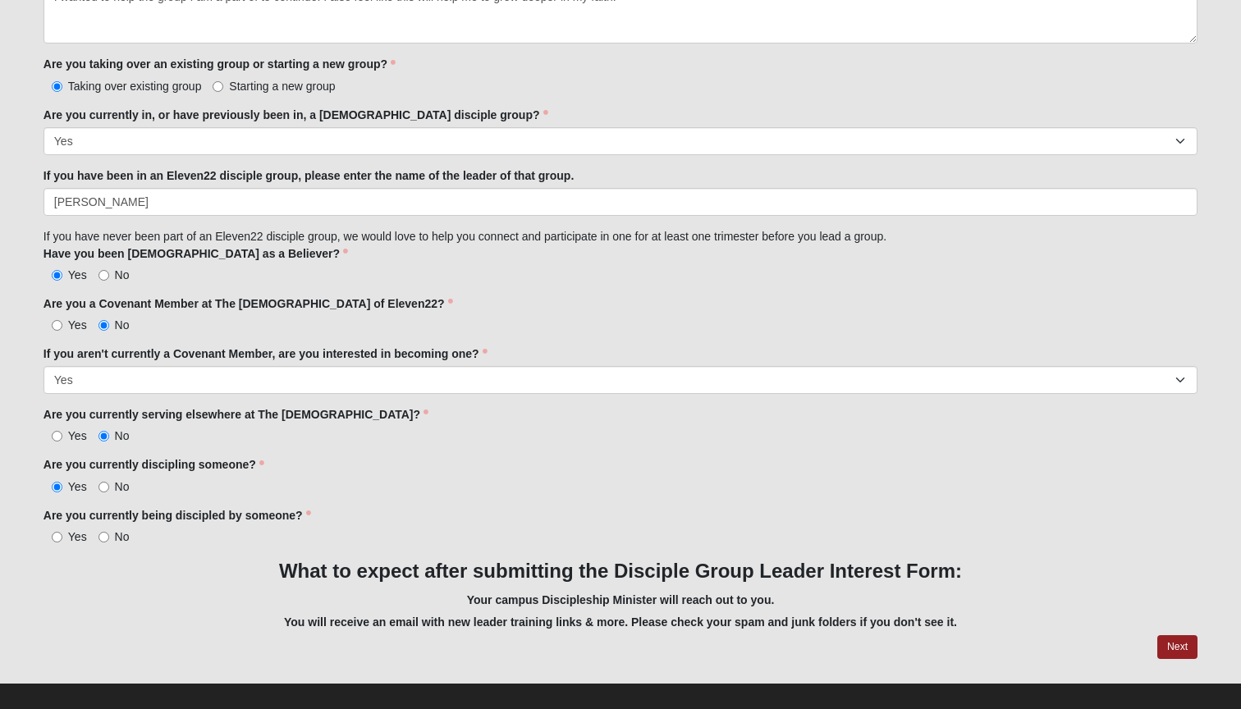
scroll to position [1374, 0]
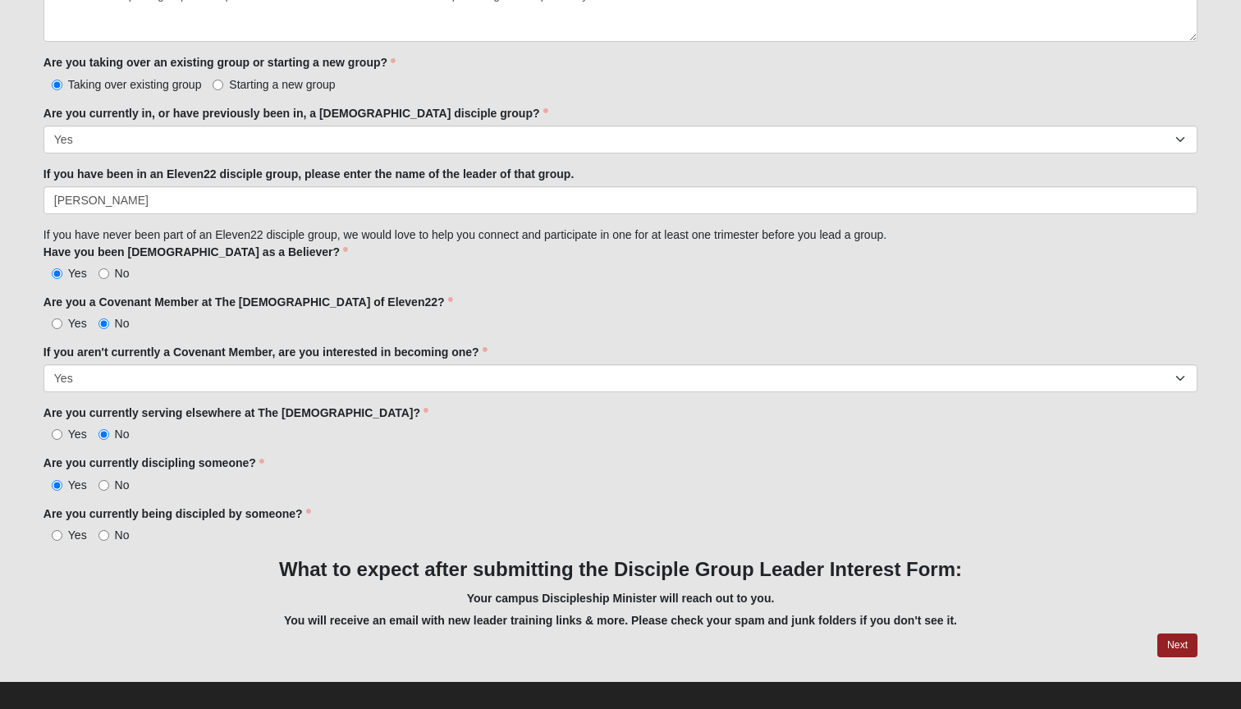
click at [107, 530] on input "No" at bounding box center [103, 535] width 11 height 11
radio input "true"
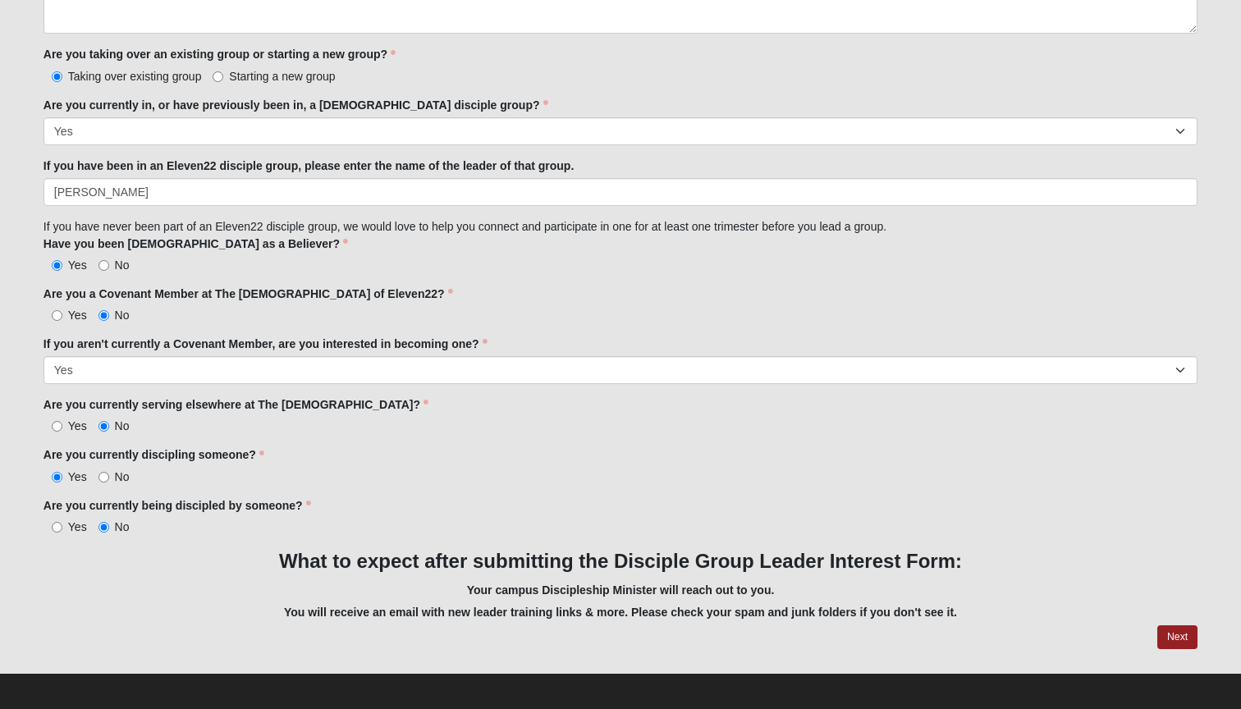
scroll to position [1381, 0]
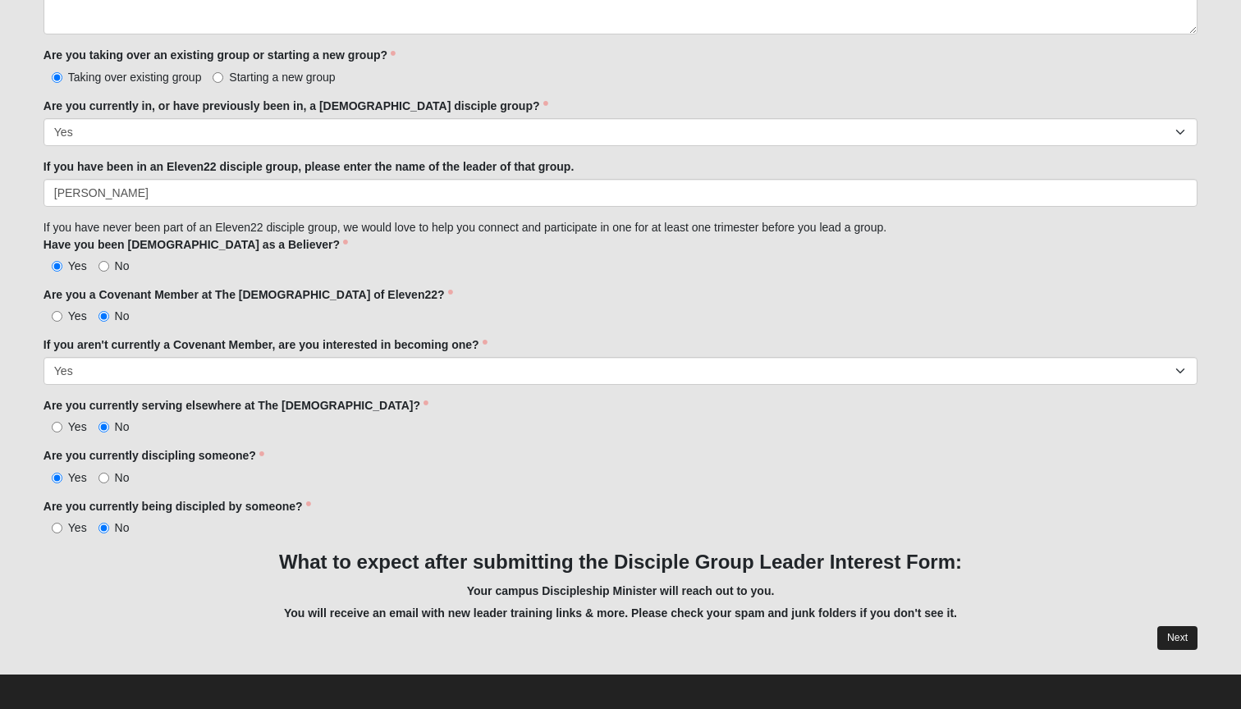
click at [1174, 634] on link "Next" at bounding box center [1177, 638] width 40 height 24
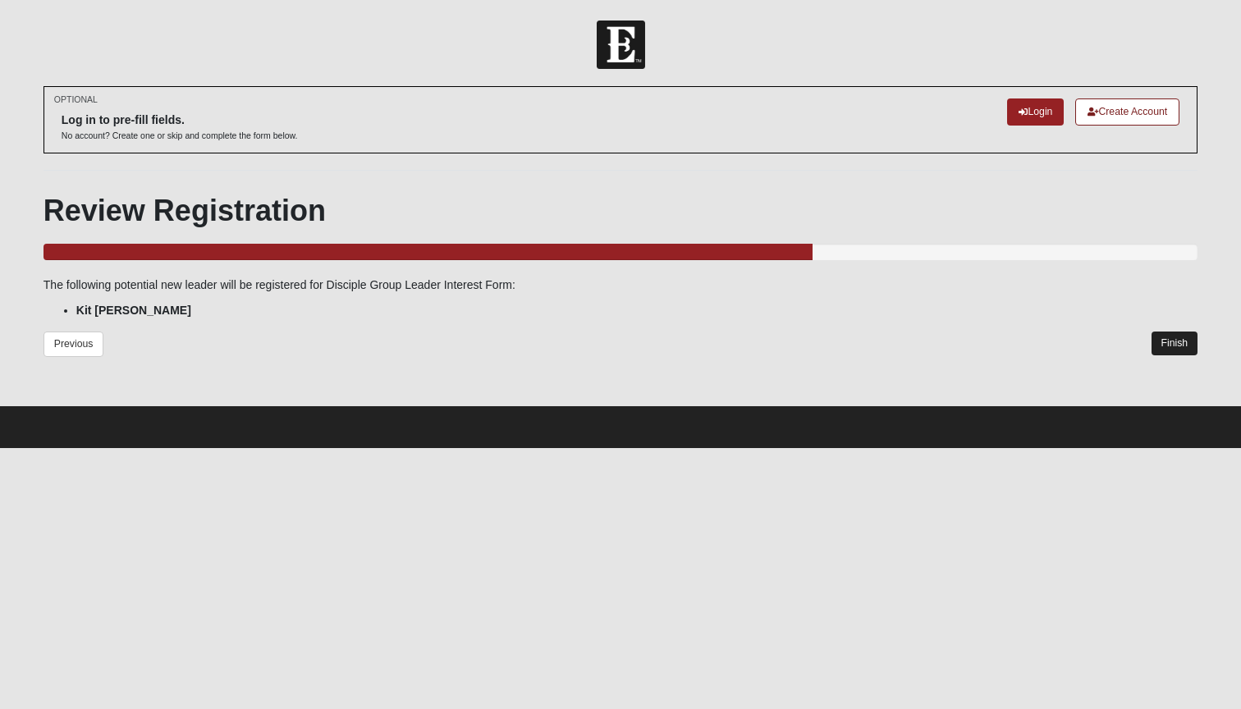
click at [1166, 337] on link "Finish" at bounding box center [1174, 344] width 47 height 24
